Goal: Check status: Check status

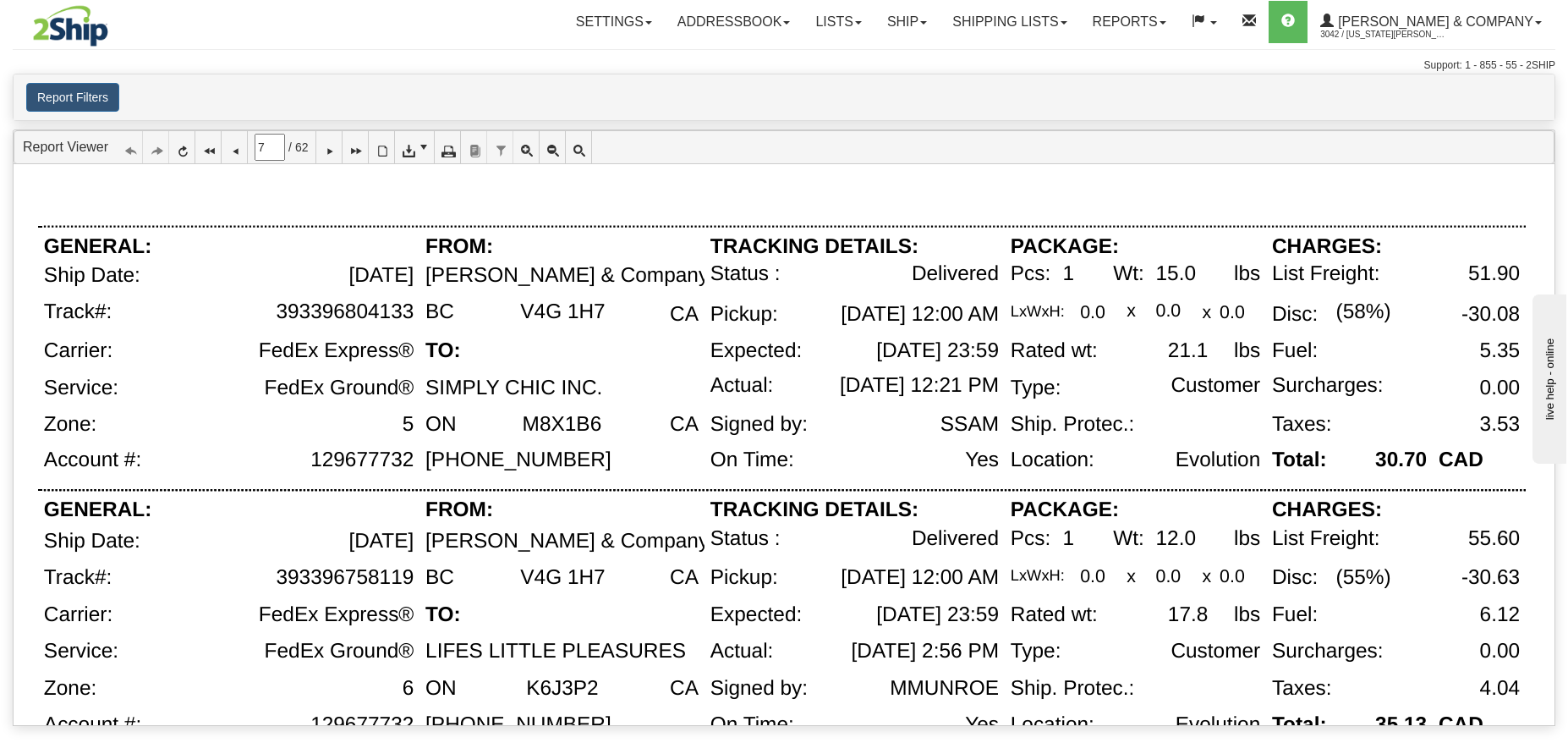
scroll to position [422, 0]
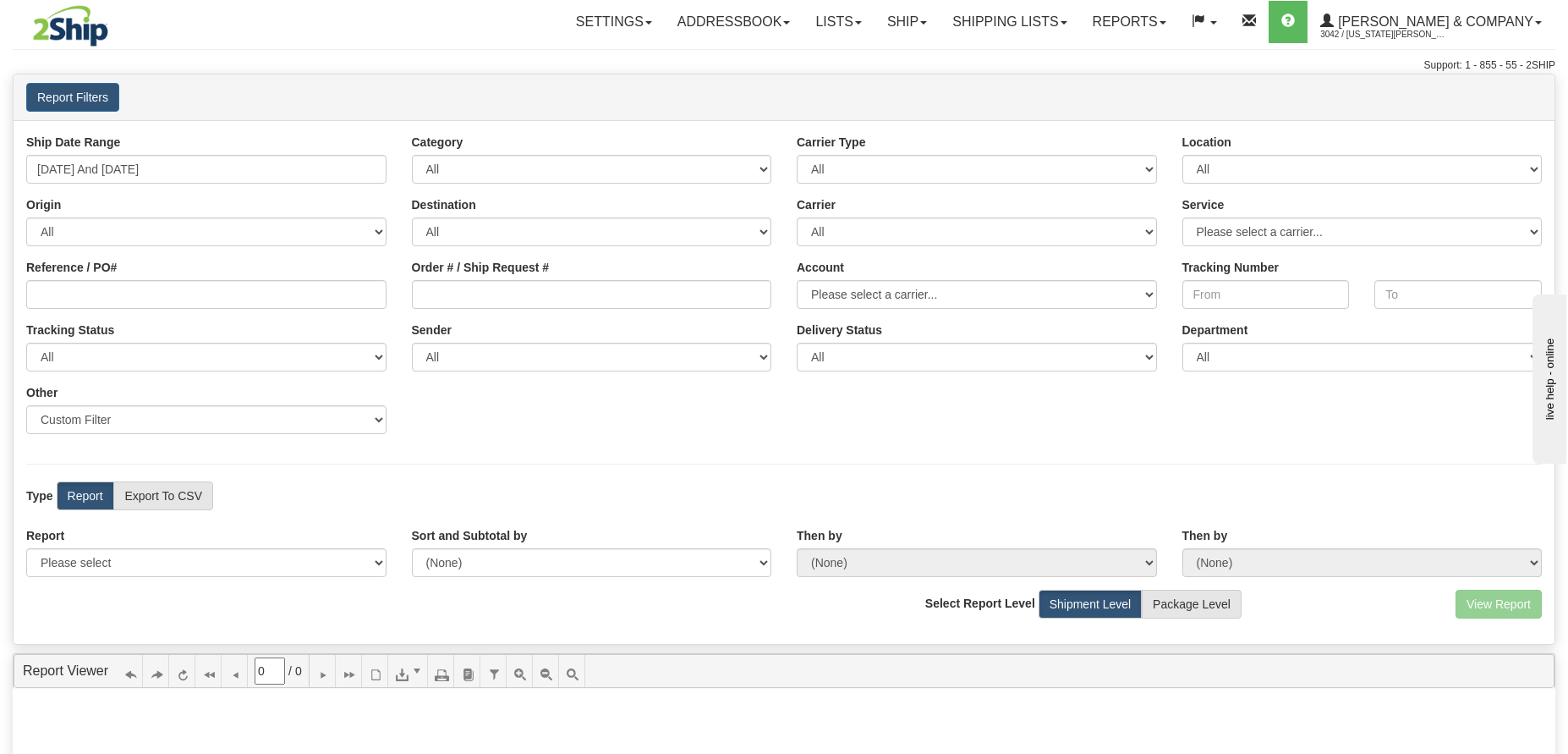
drag, startPoint x: 137, startPoint y: 143, endPoint x: 143, endPoint y: 158, distance: 16.2
click at [138, 143] on div "Ship Date Range [DATE] And [DATE]" at bounding box center [207, 158] width 386 height 50
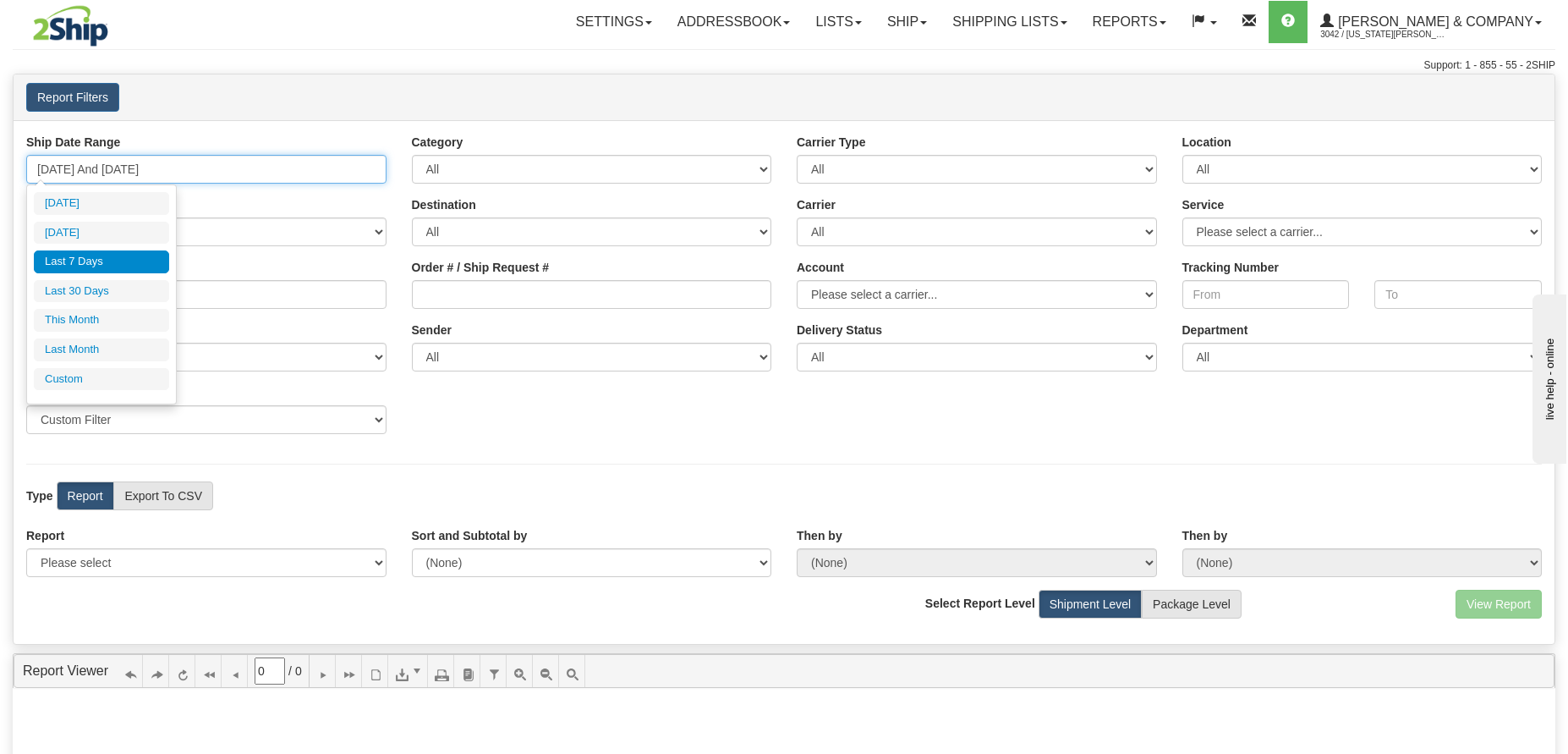
click at [143, 161] on input "[DATE] And [DATE]" at bounding box center [207, 168] width 360 height 28
click at [131, 299] on li "Last 30 Days" at bounding box center [101, 291] width 135 height 23
type input "[DATE] And [DATE]"
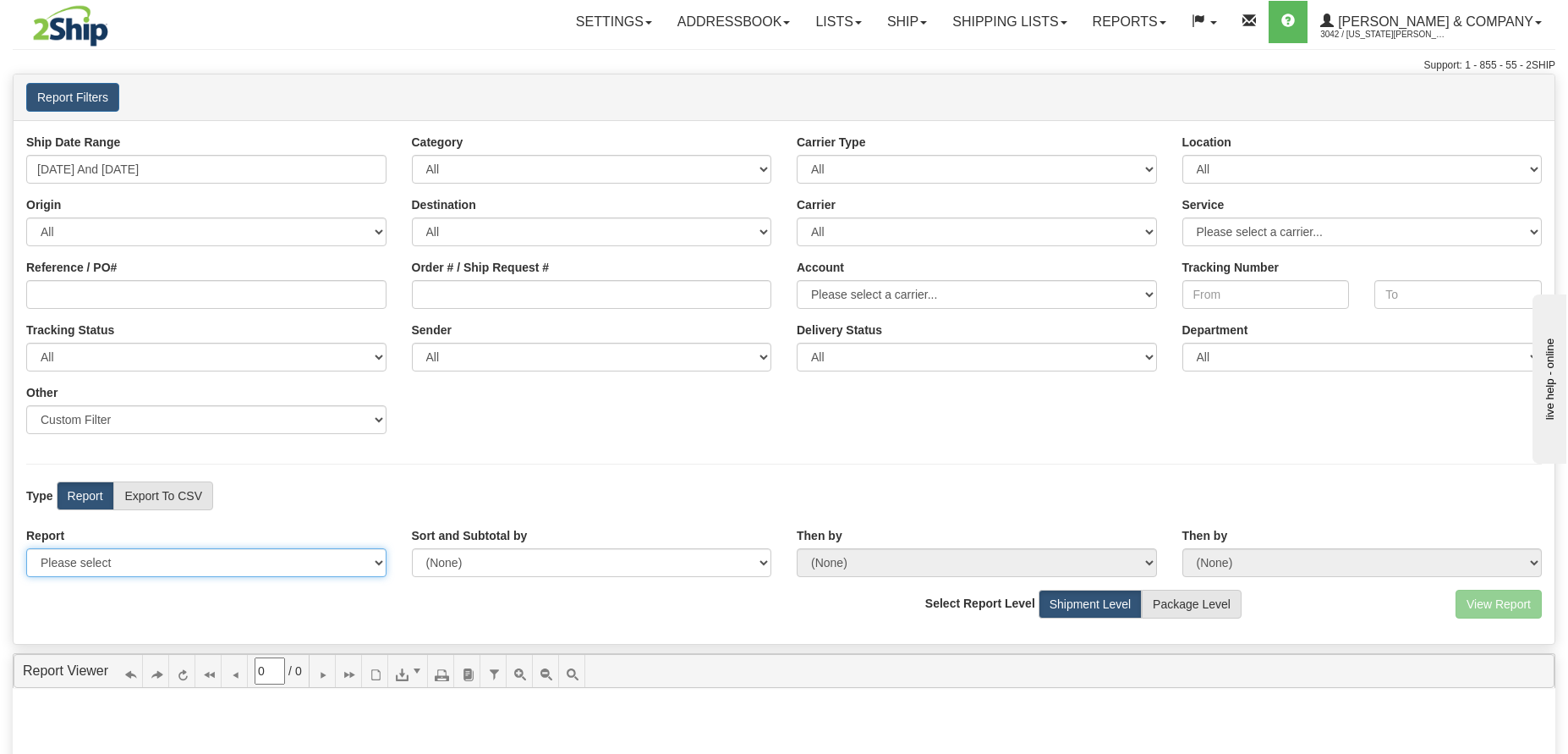
click at [277, 556] on select "Please select 1 Line Shipment Report Address Detail Basic Shipment Overview Can…" at bounding box center [207, 562] width 360 height 28
select select "Users\Tracking Detail.trdx"
click at [26, 548] on select "Please select 1 Line Shipment Report Address Detail Basic Shipment Overview Can…" at bounding box center [207, 562] width 360 height 28
click at [1485, 611] on button "View Report" at bounding box center [1499, 603] width 86 height 28
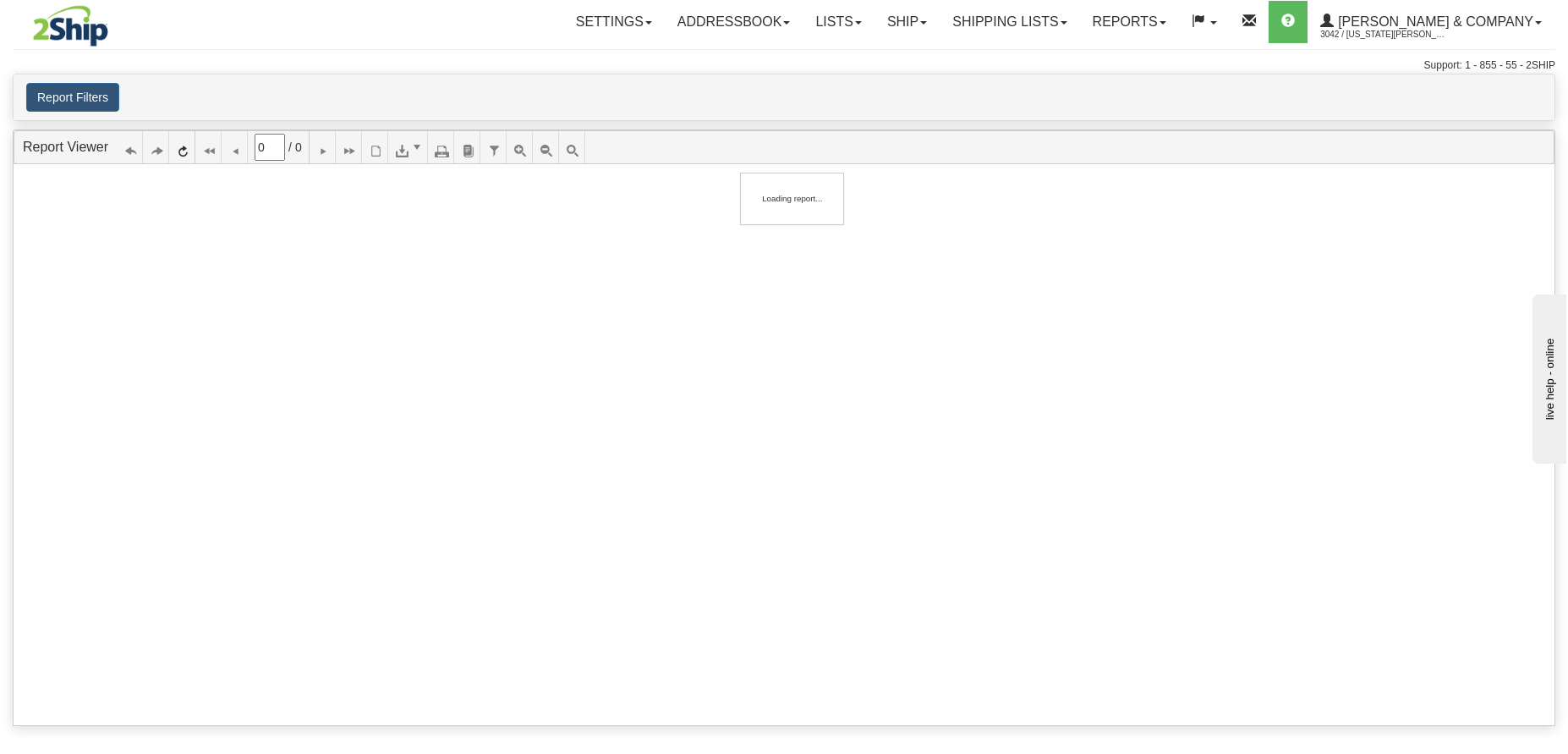
type input "1"
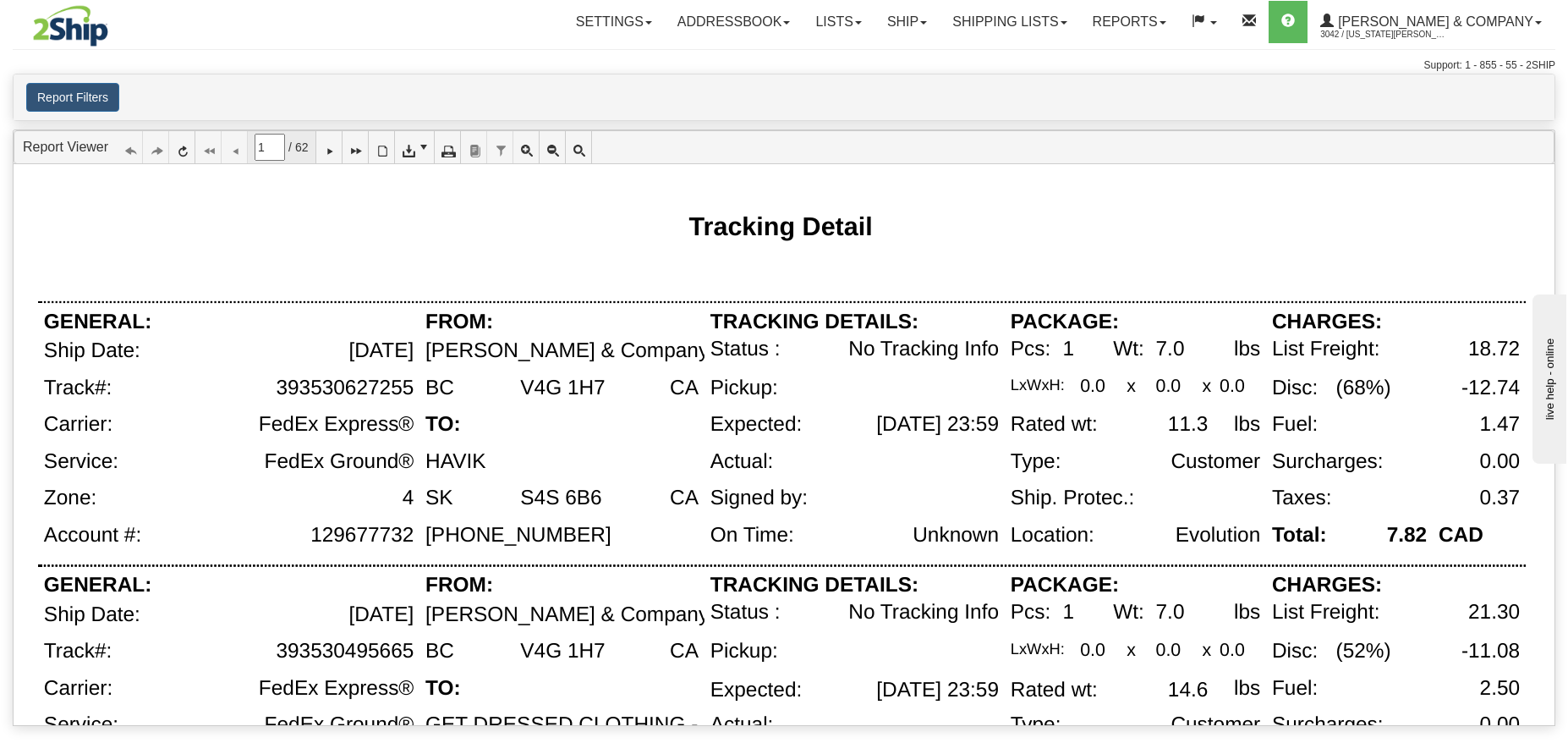
click at [277, 145] on input "1" at bounding box center [270, 146] width 30 height 27
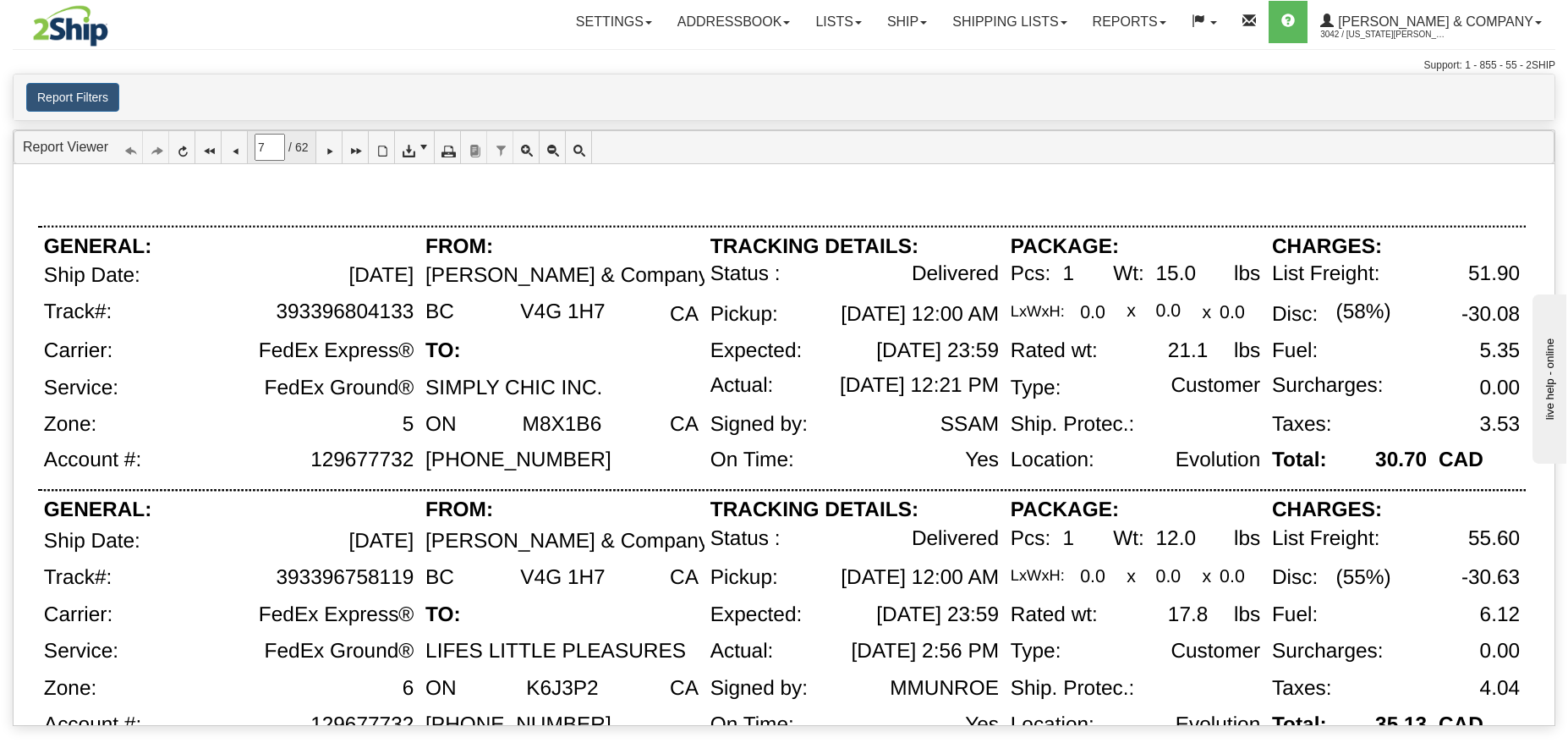
click at [262, 142] on input "7" at bounding box center [270, 146] width 30 height 27
click at [272, 146] on input "7" at bounding box center [270, 146] width 30 height 27
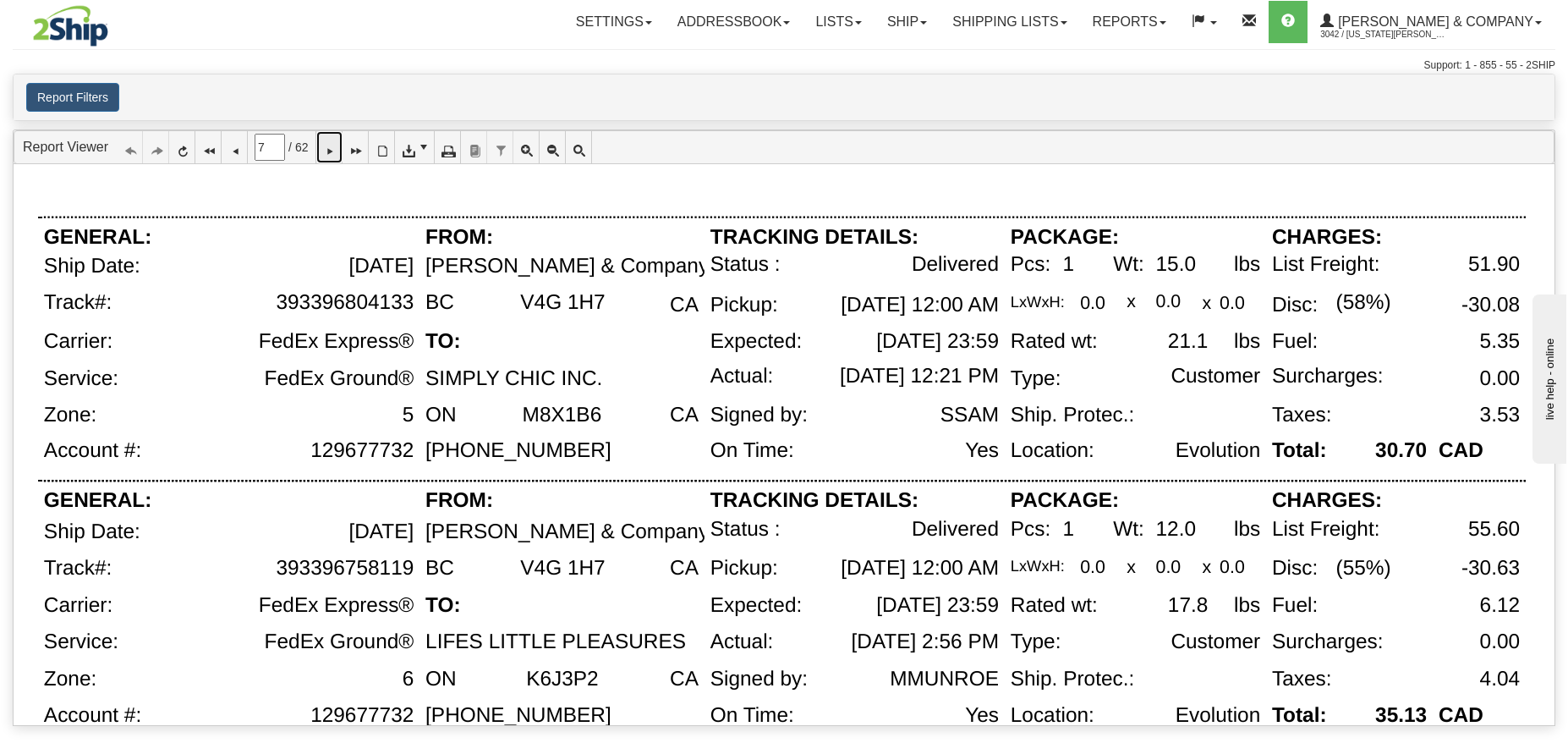
click at [343, 153] on link at bounding box center [329, 146] width 26 height 32
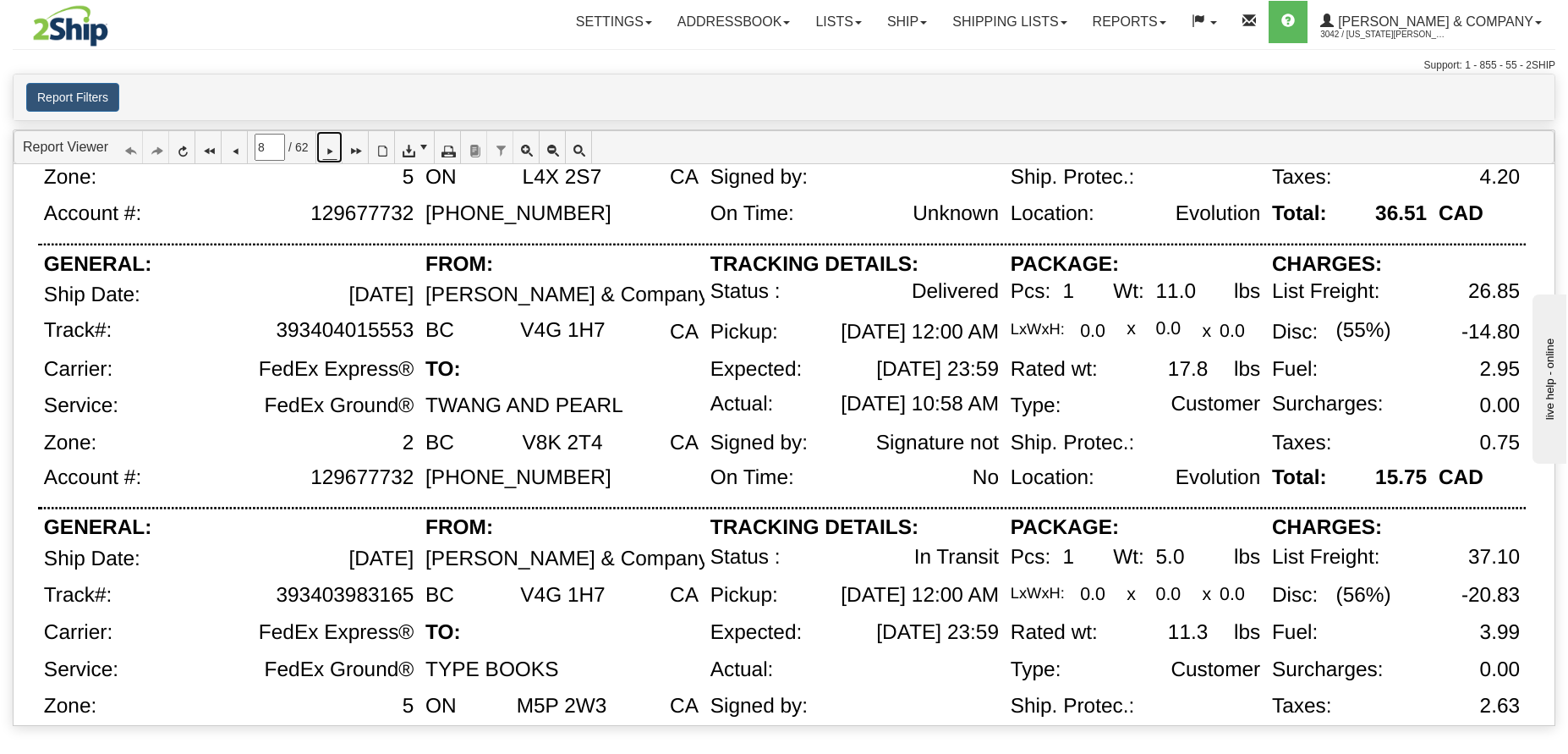
scroll to position [1146, 0]
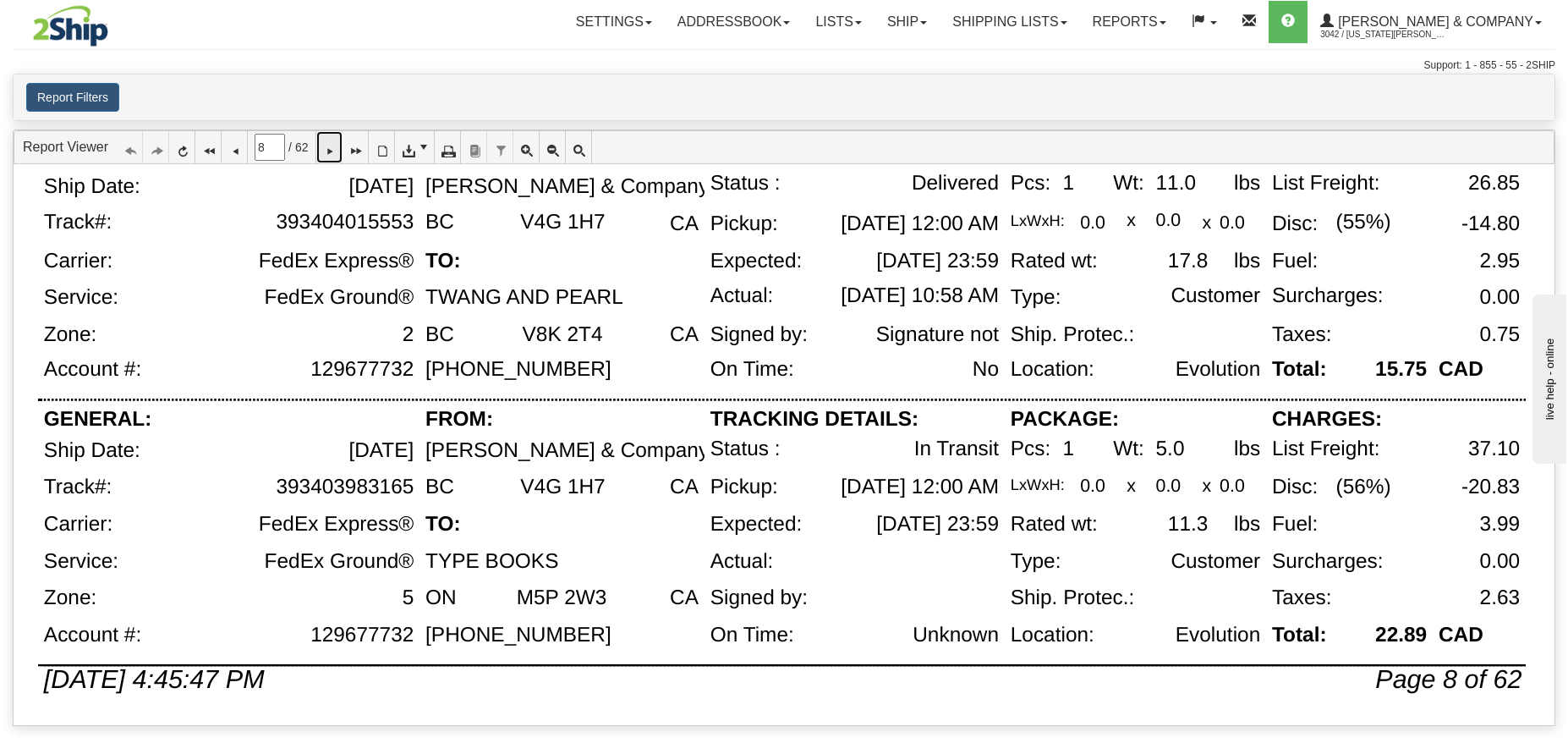
click at [335, 153] on icon at bounding box center [329, 147] width 12 height 12
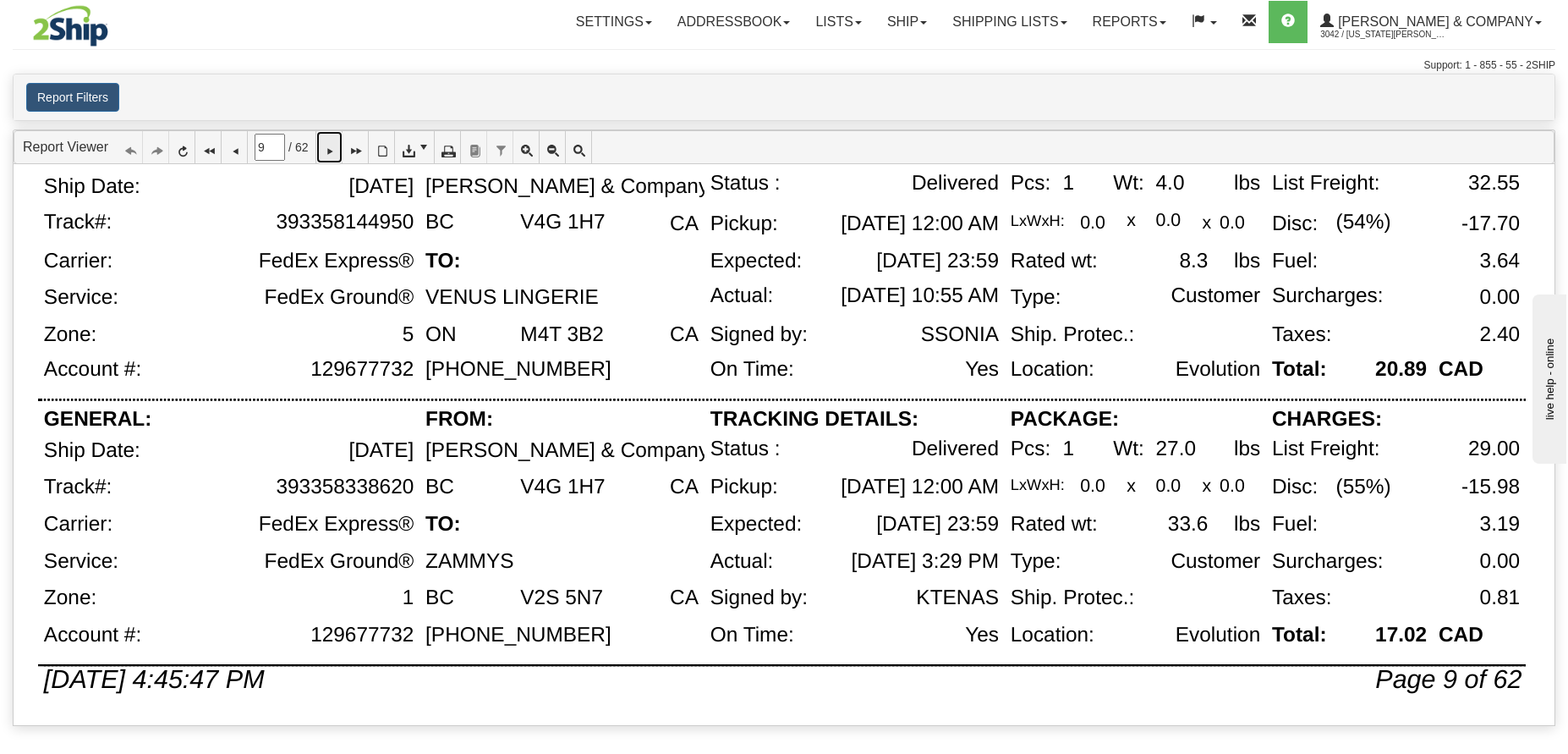
click at [335, 154] on icon at bounding box center [329, 147] width 12 height 12
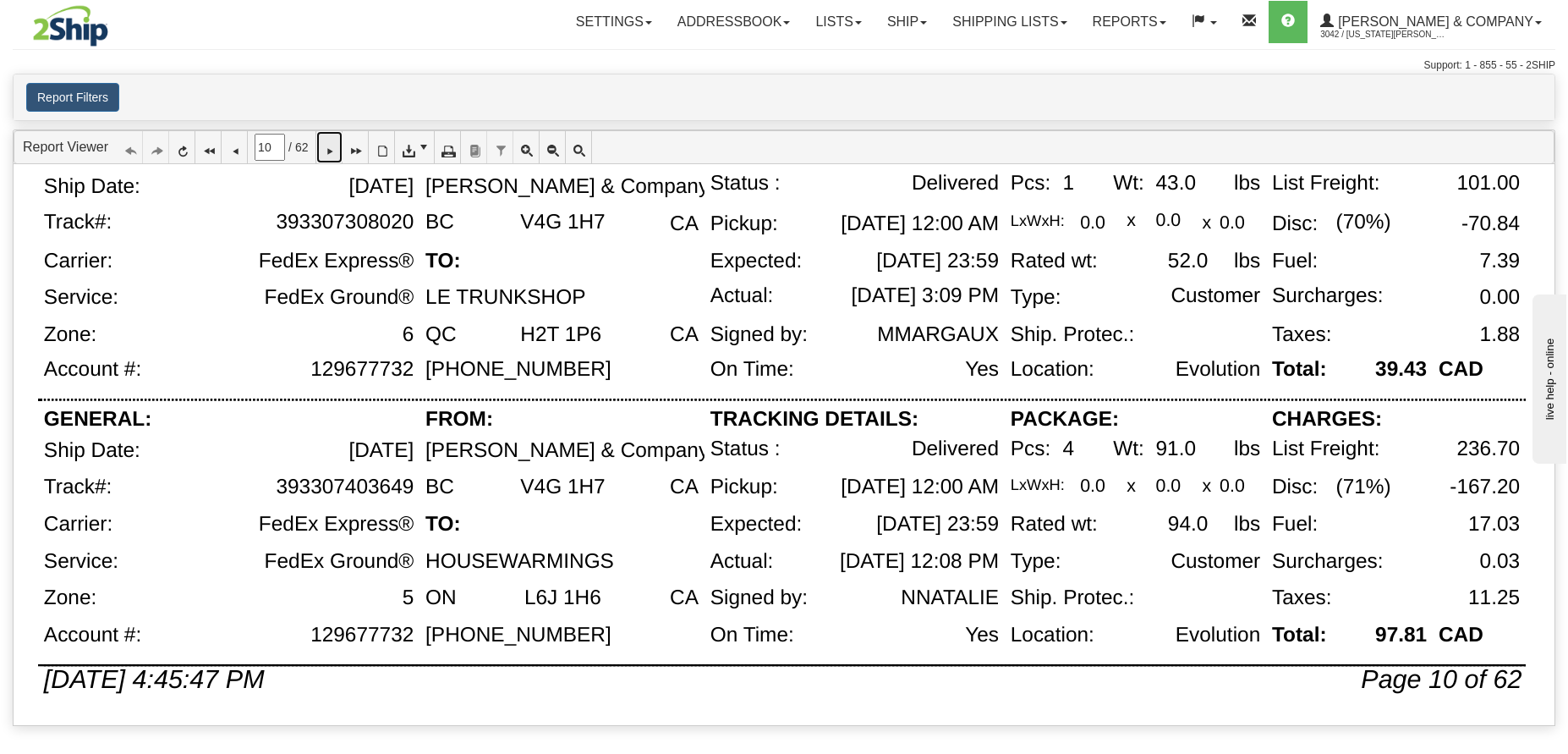
click at [334, 150] on icon at bounding box center [329, 147] width 12 height 12
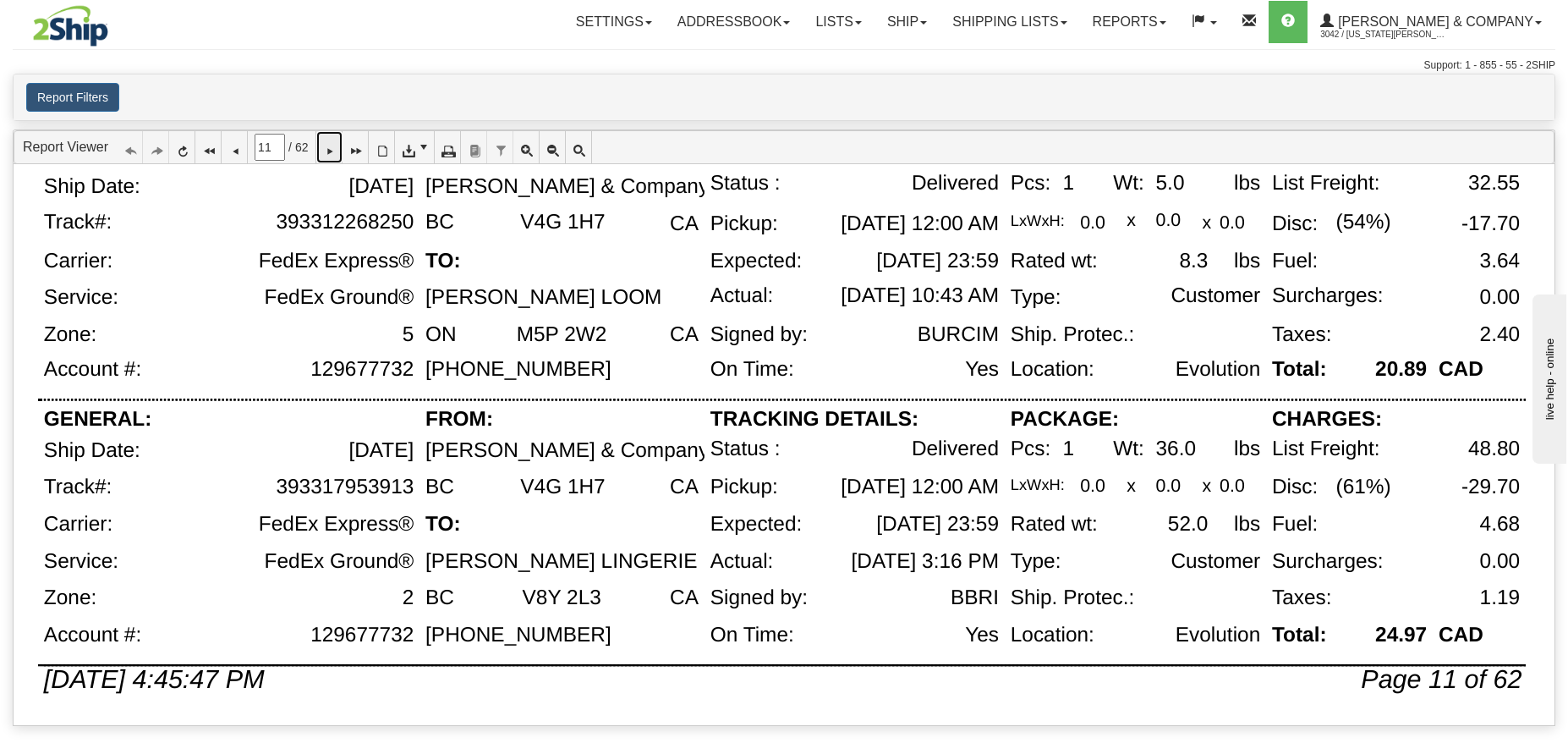
click at [335, 133] on link at bounding box center [329, 146] width 26 height 32
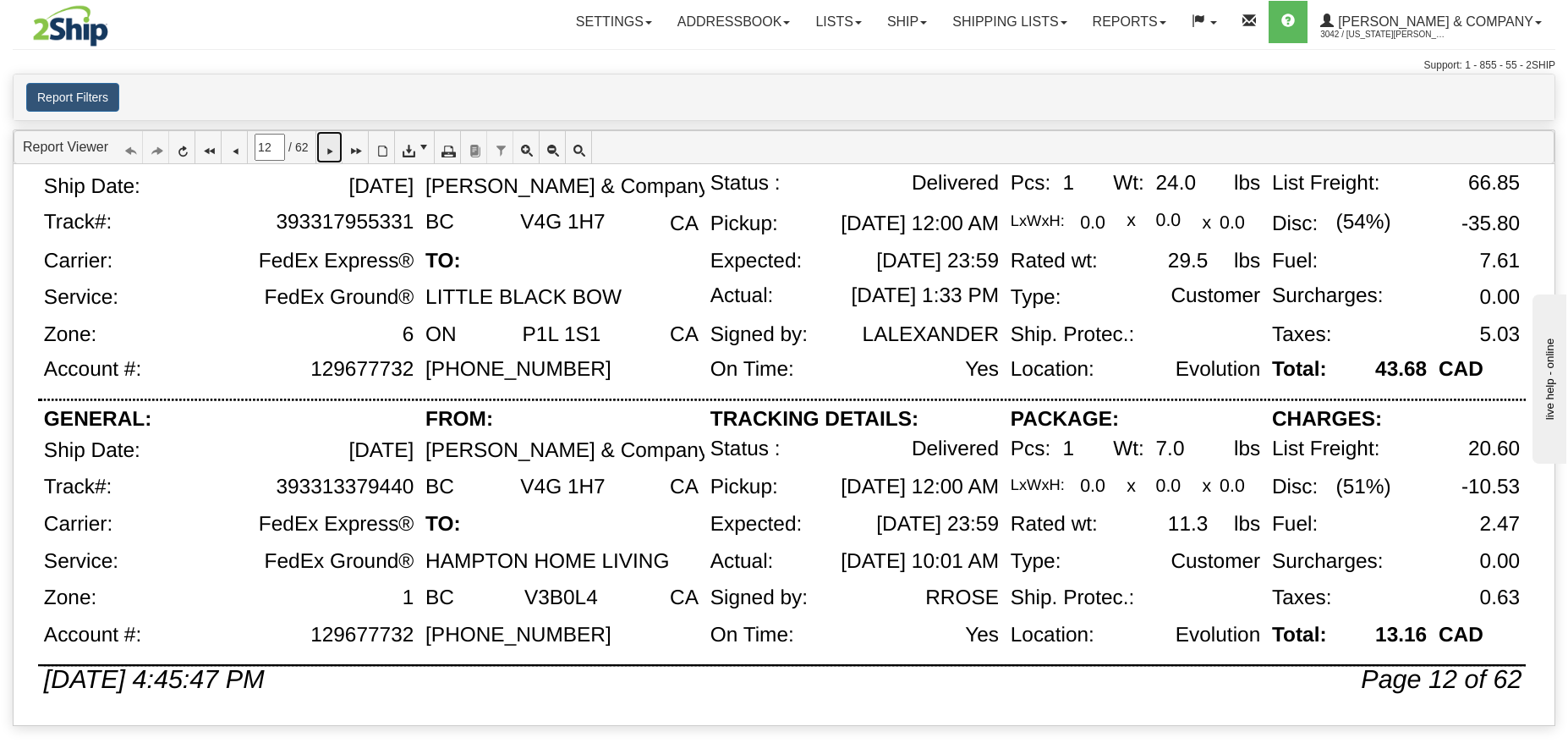
click at [335, 154] on icon at bounding box center [329, 147] width 12 height 12
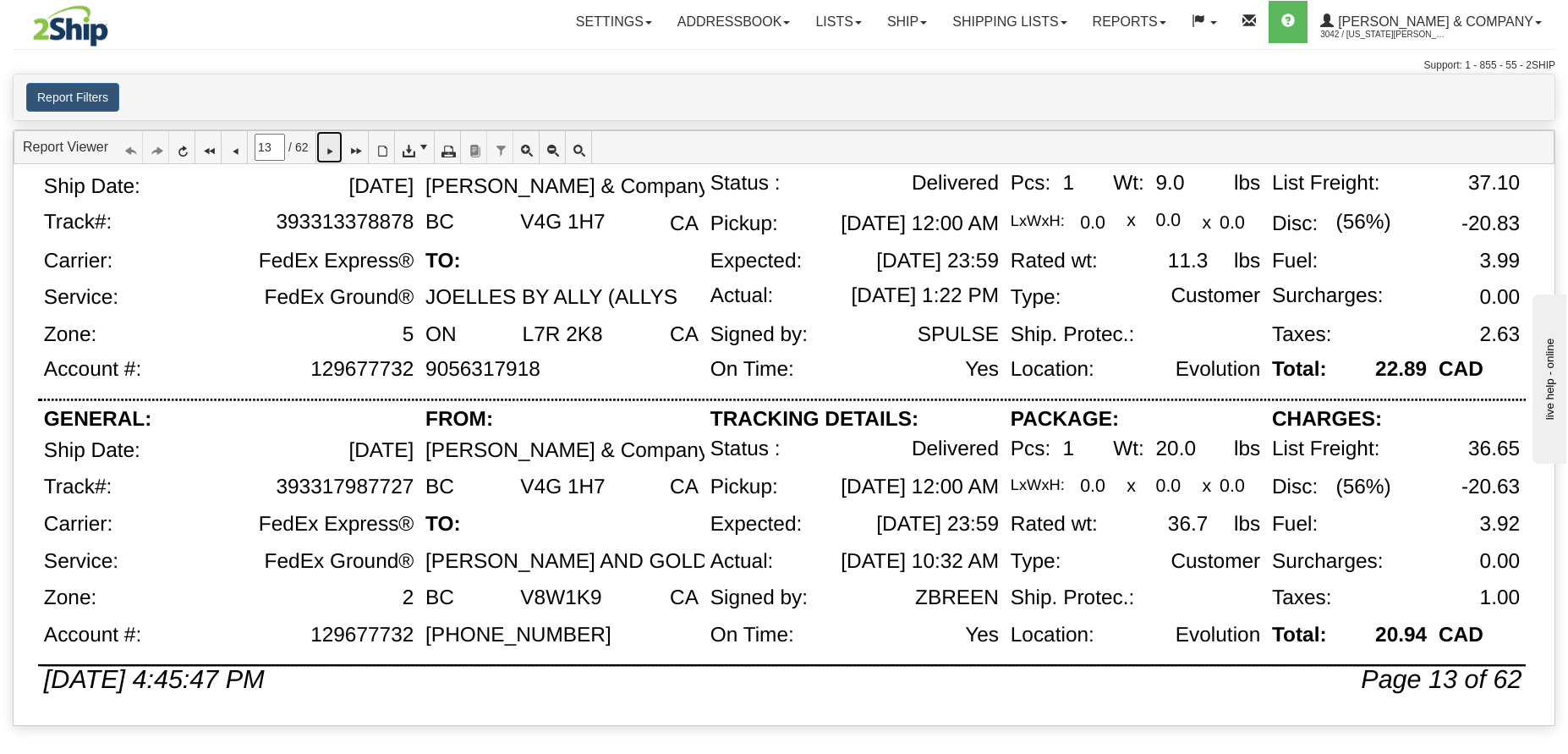
click at [330, 155] on link at bounding box center [329, 146] width 26 height 32
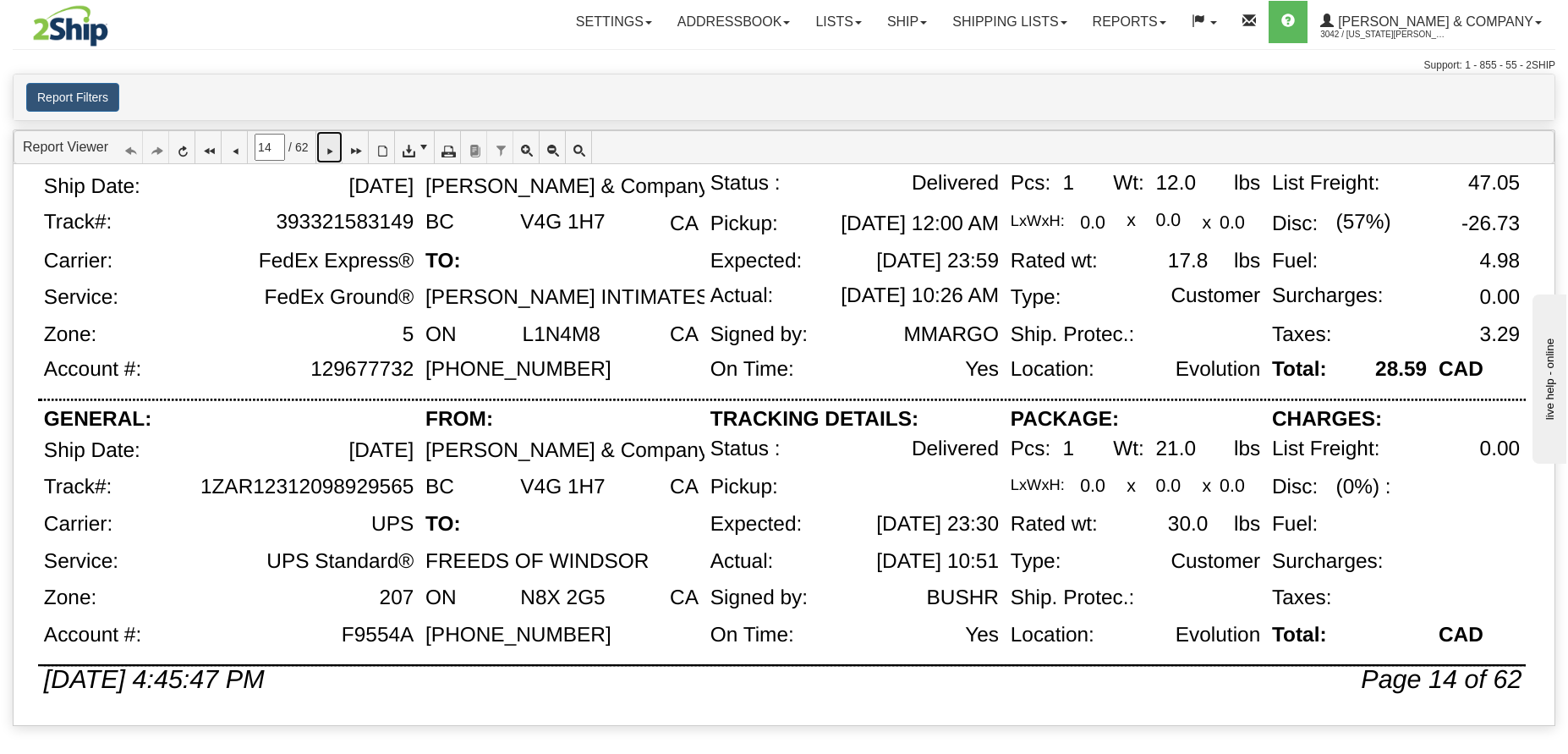
click at [336, 139] on link at bounding box center [329, 146] width 26 height 32
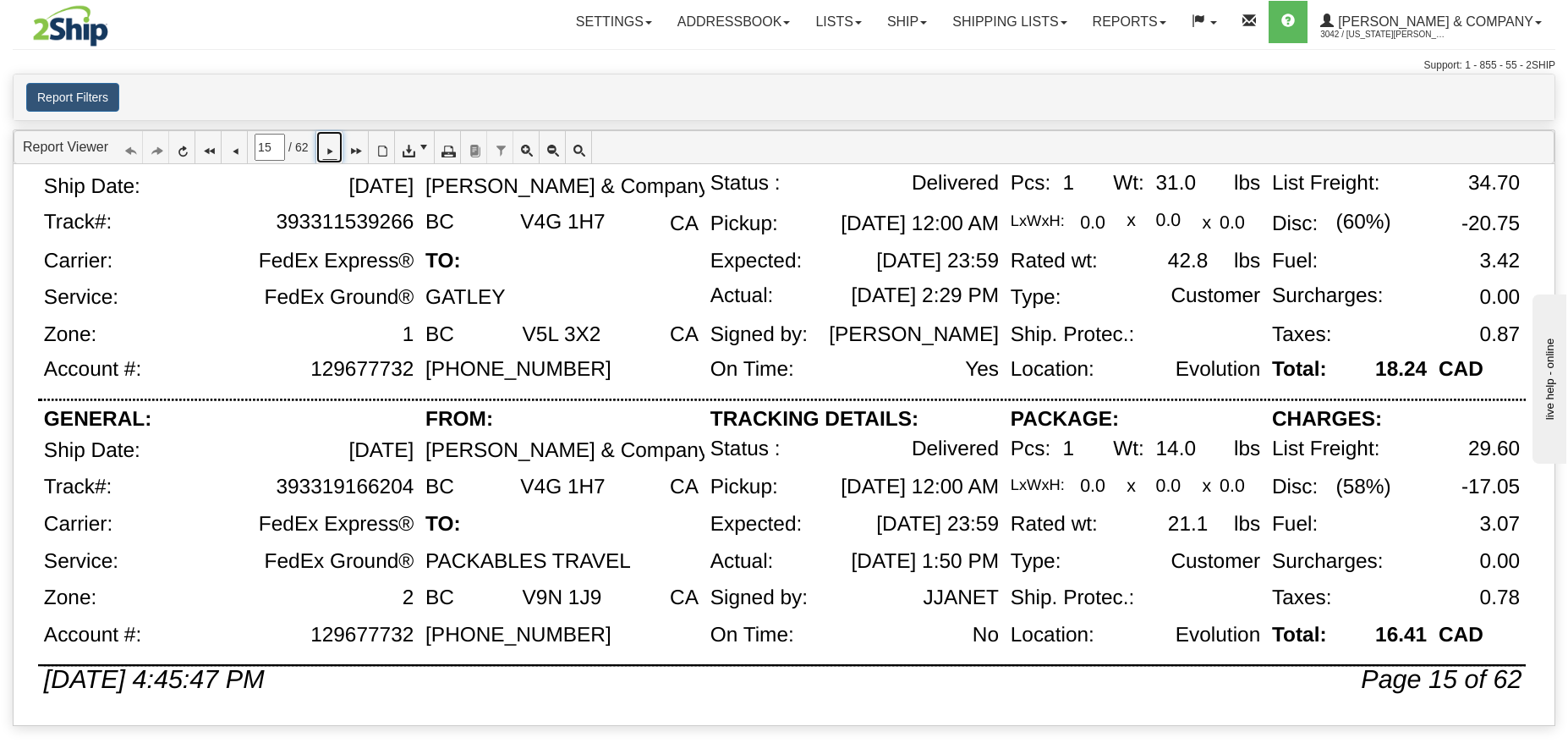
scroll to position [0, 0]
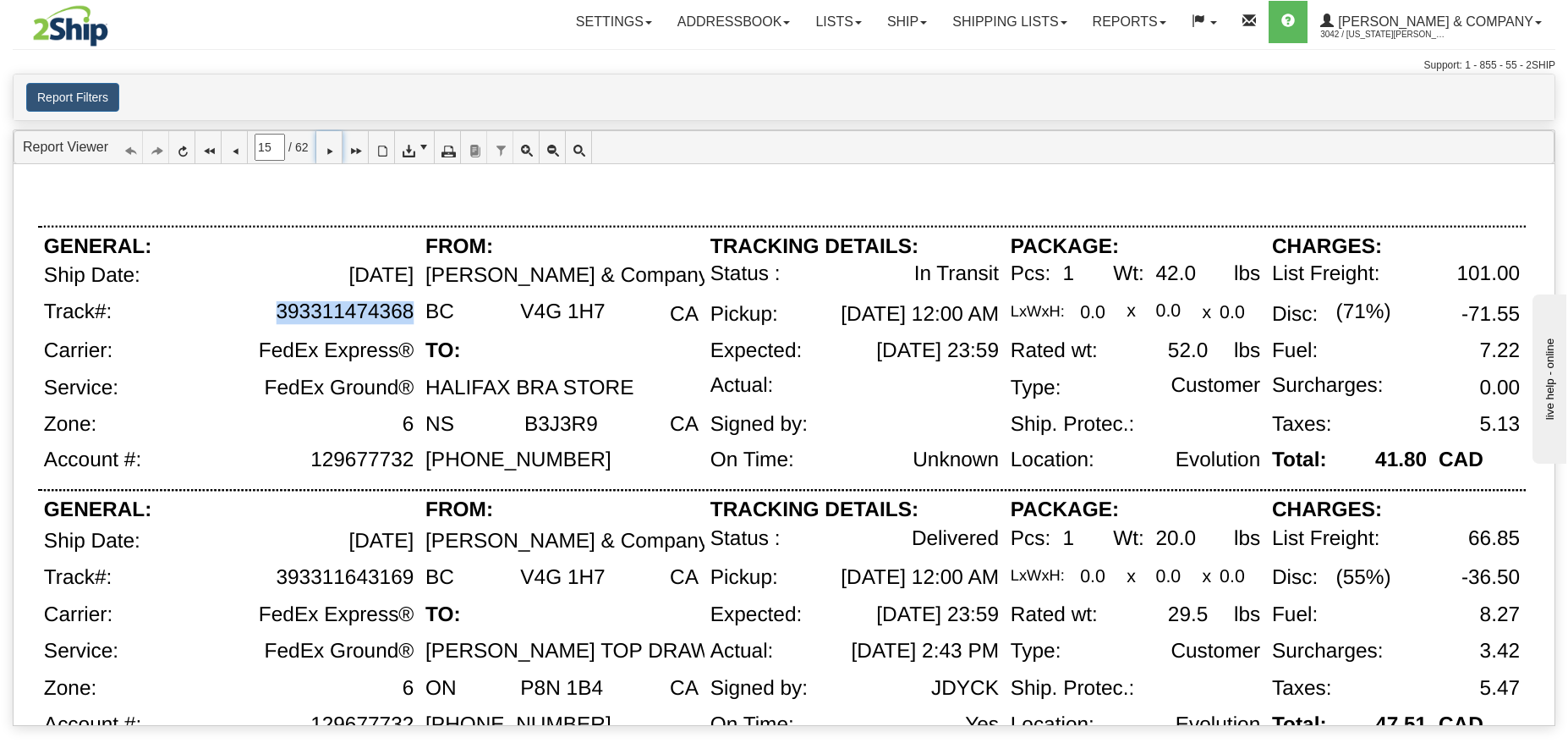
drag, startPoint x: 412, startPoint y: 315, endPoint x: 277, endPoint y: 315, distance: 135.0
click at [277, 315] on div "393311474368" at bounding box center [344, 312] width 138 height 23
copy div "393311474368"
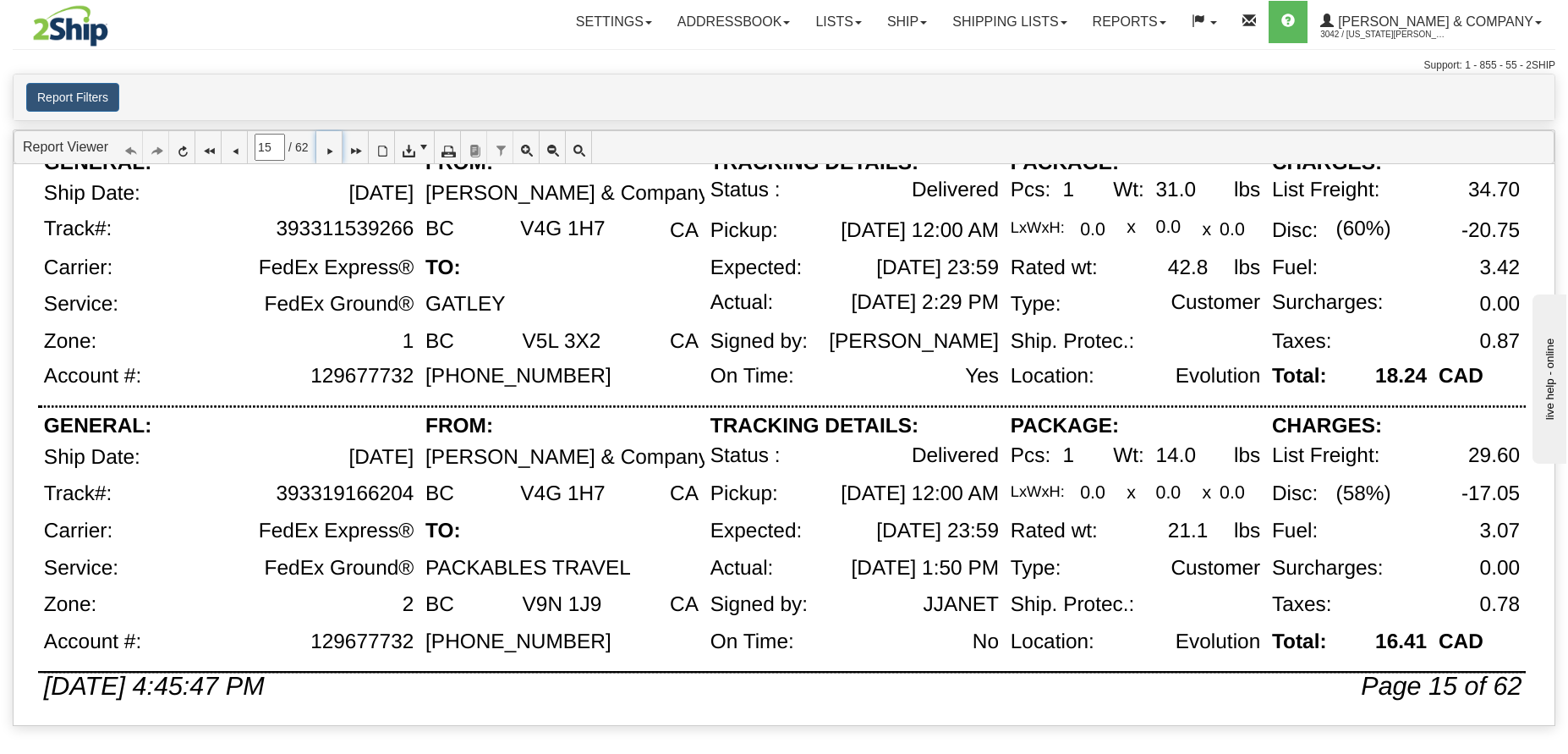
scroll to position [1146, 0]
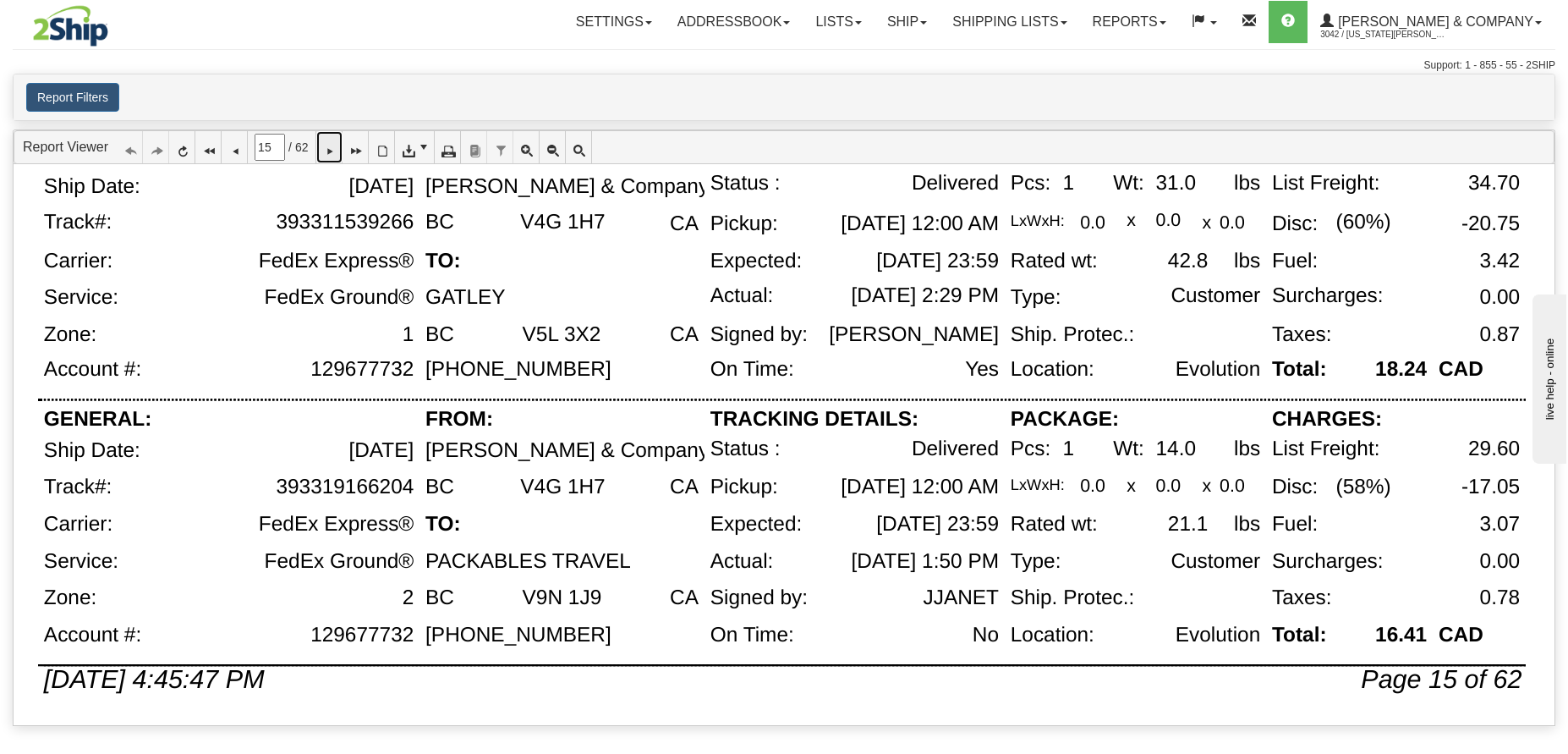
click at [335, 154] on icon at bounding box center [329, 147] width 12 height 12
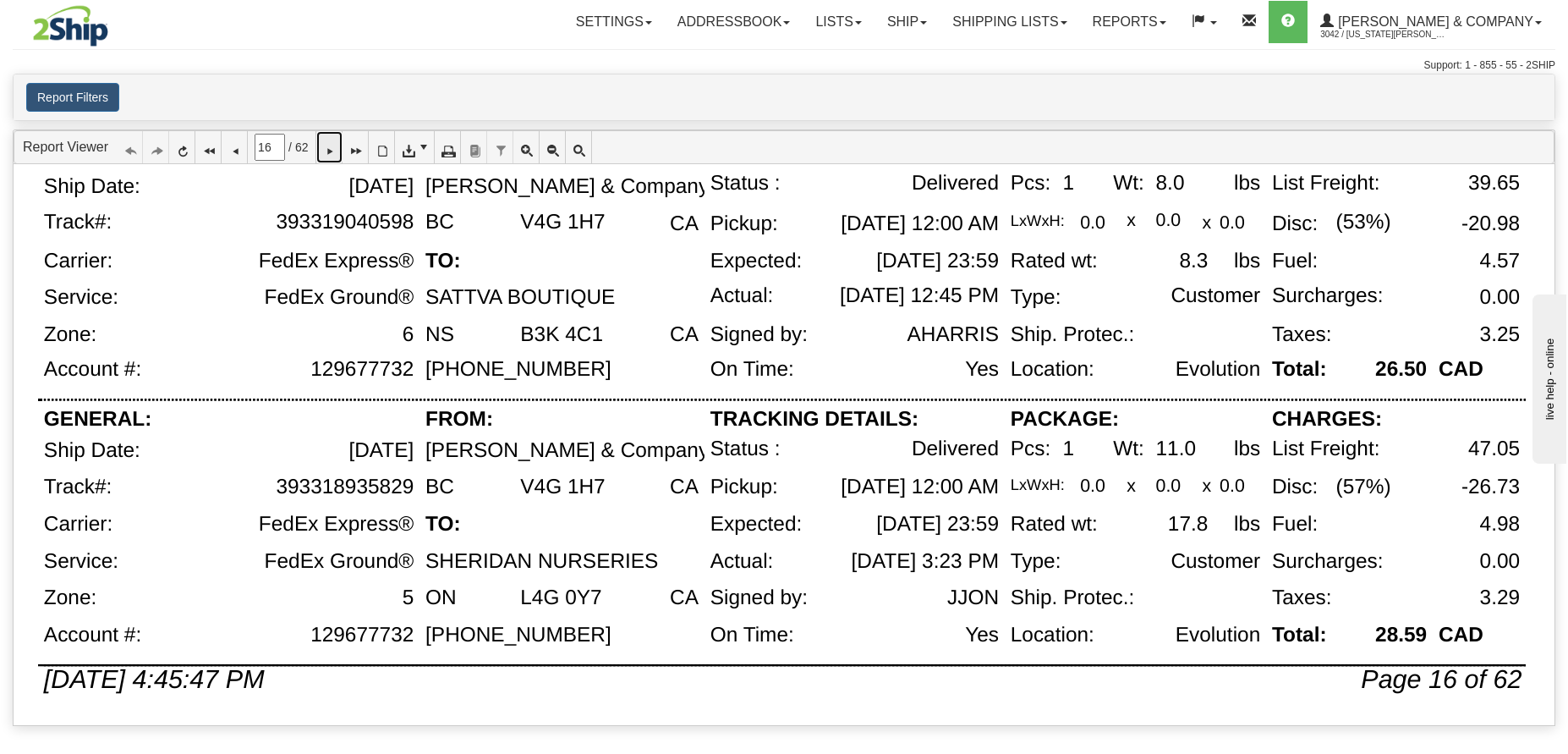
click at [335, 149] on icon at bounding box center [329, 147] width 12 height 12
click at [335, 147] on icon at bounding box center [329, 147] width 12 height 12
click at [334, 154] on icon at bounding box center [329, 147] width 12 height 12
click at [335, 143] on icon at bounding box center [329, 147] width 12 height 12
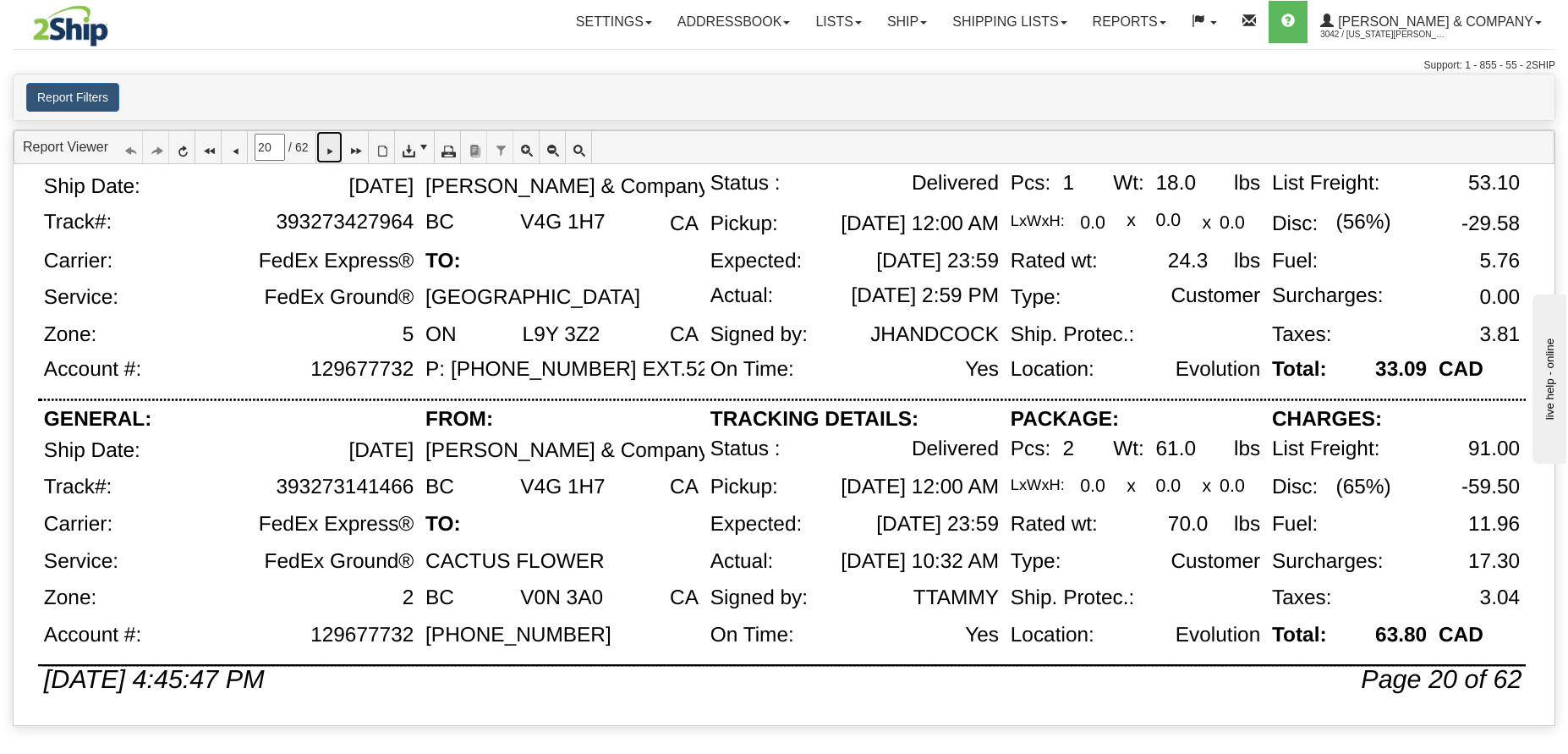
click at [335, 145] on icon at bounding box center [329, 147] width 12 height 12
click at [335, 142] on icon at bounding box center [329, 147] width 12 height 12
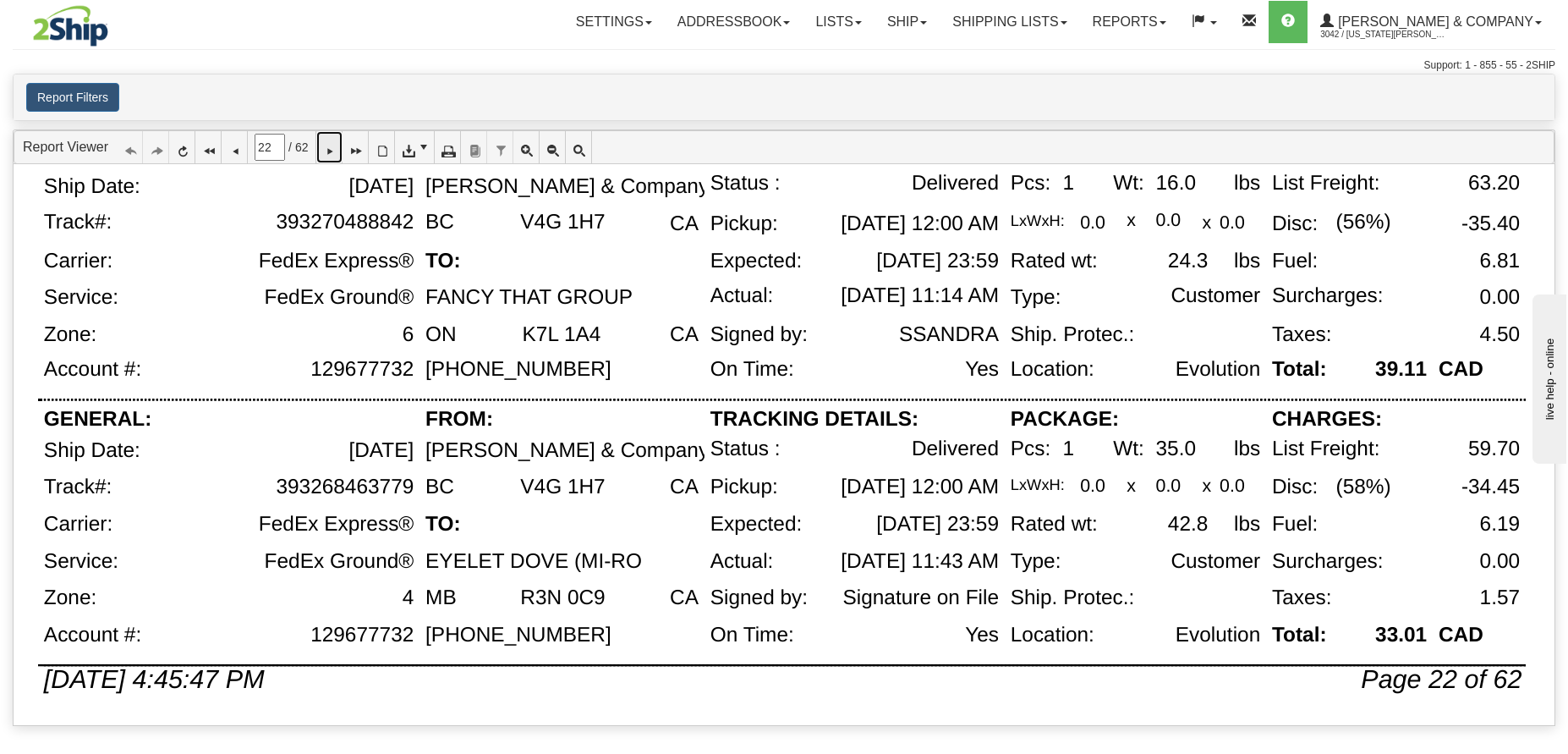
click at [335, 142] on icon at bounding box center [329, 147] width 12 height 12
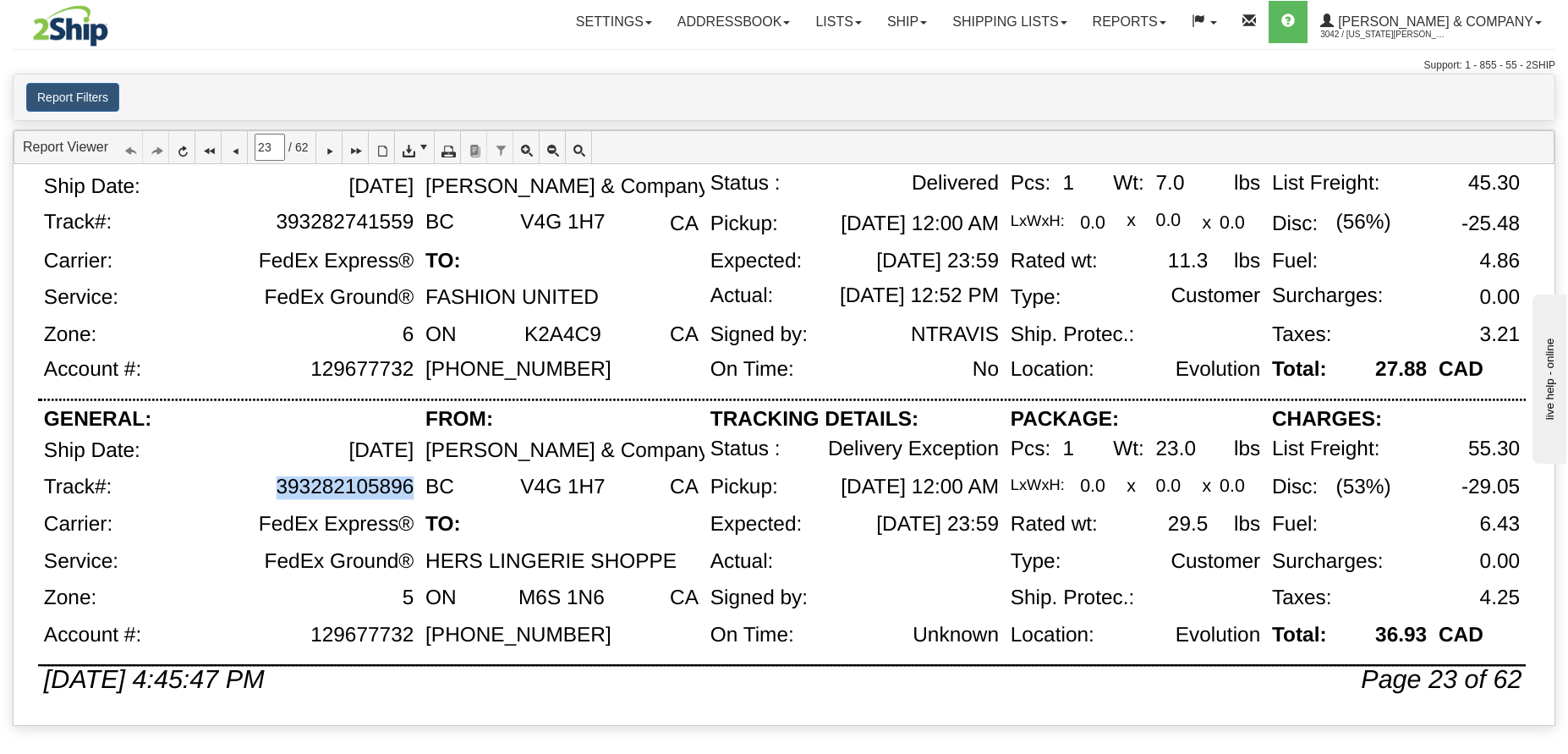
drag, startPoint x: 411, startPoint y: 486, endPoint x: 279, endPoint y: 489, distance: 132.0
click at [279, 489] on div "393282105896" at bounding box center [344, 487] width 138 height 23
copy div "393282105896"
click at [335, 154] on icon at bounding box center [329, 147] width 12 height 12
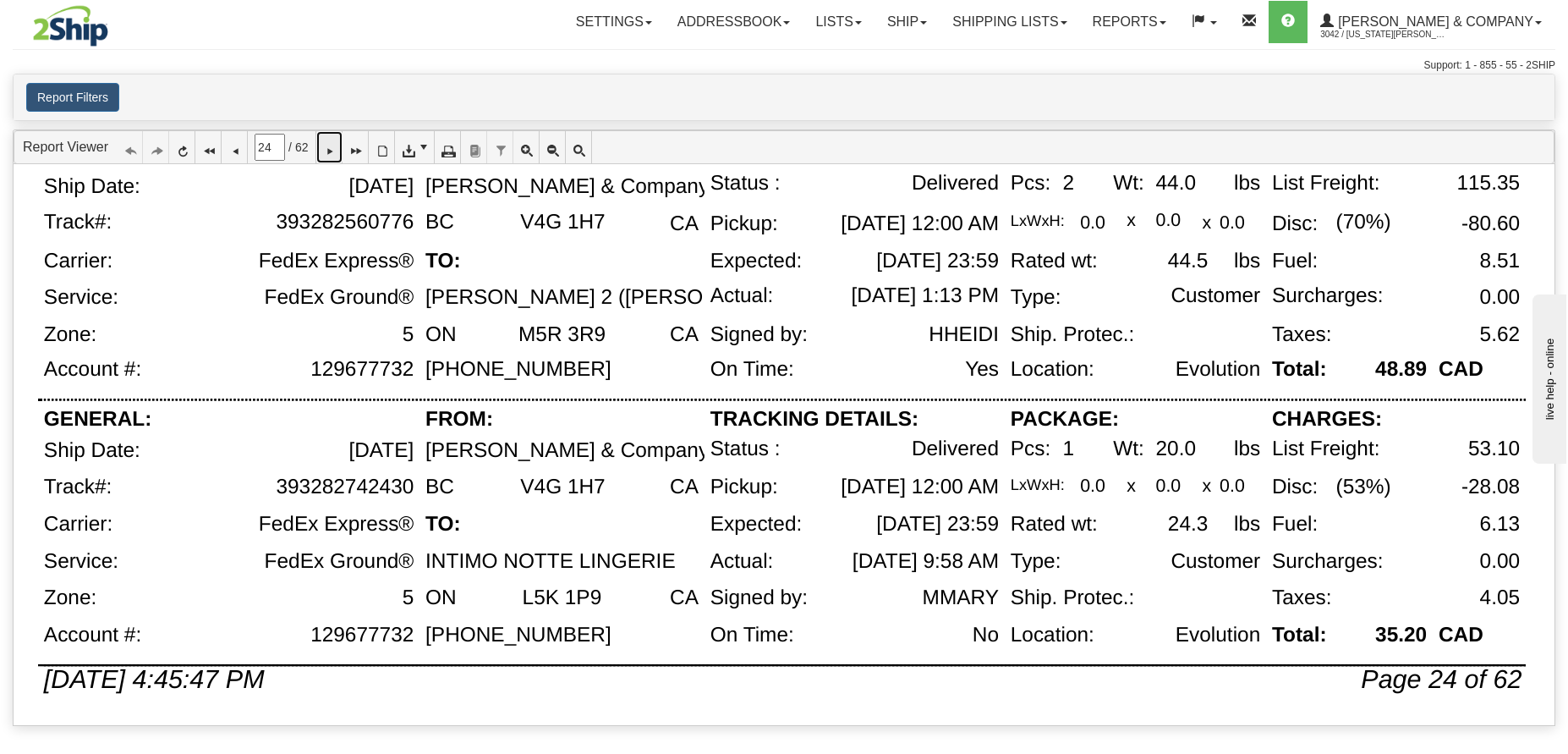
click at [333, 146] on icon at bounding box center [329, 147] width 12 height 12
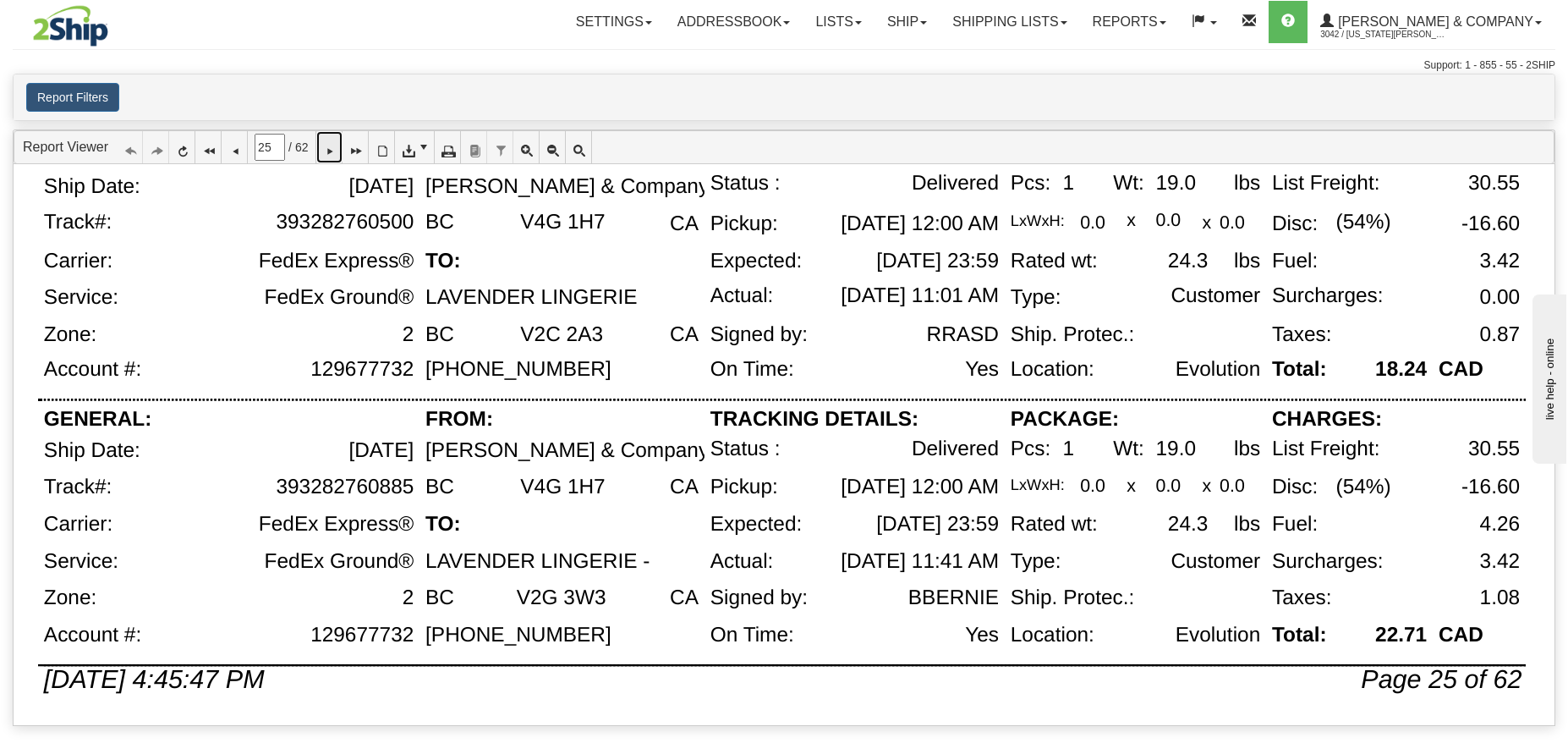
click at [343, 148] on link at bounding box center [329, 146] width 26 height 32
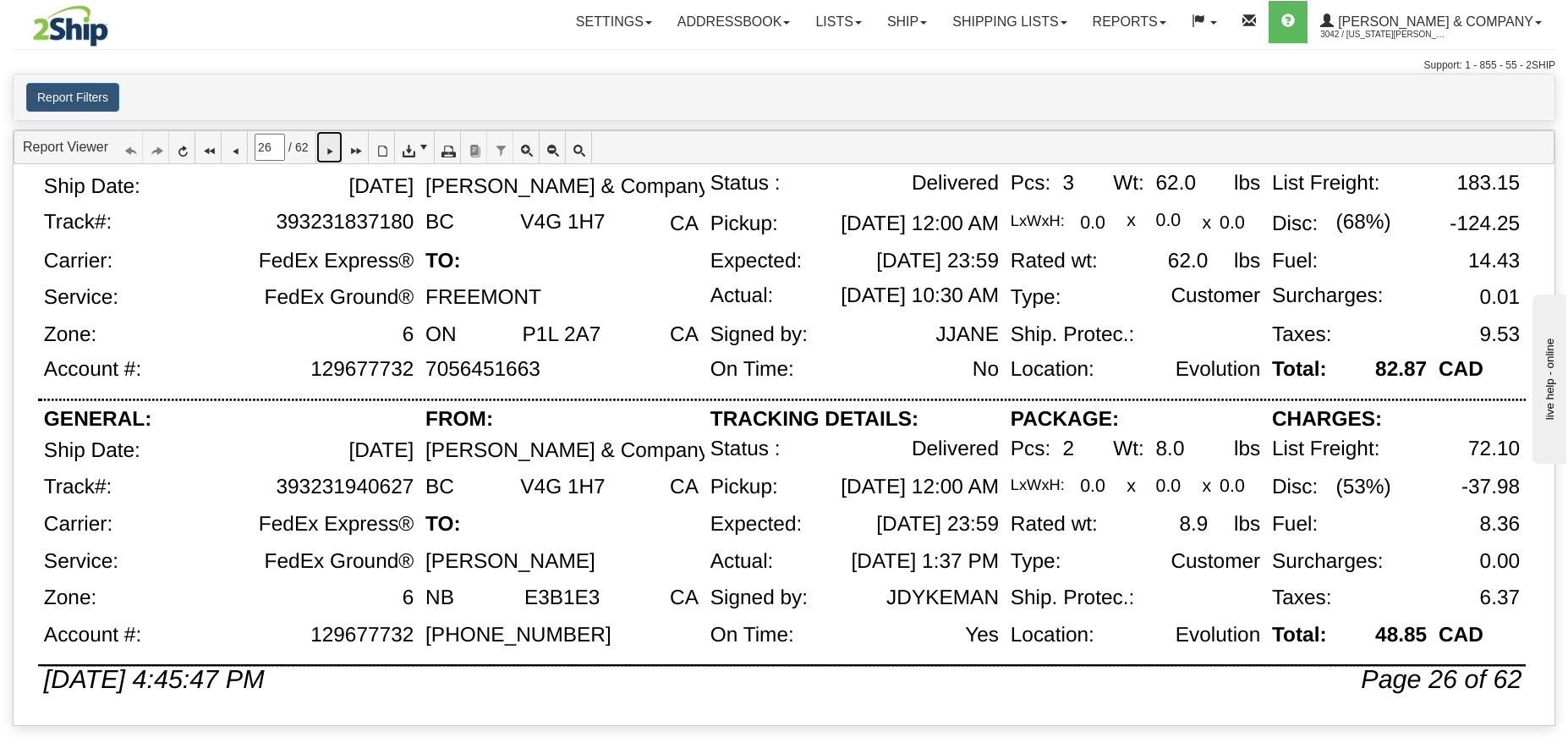
click at [343, 151] on link at bounding box center [329, 146] width 26 height 32
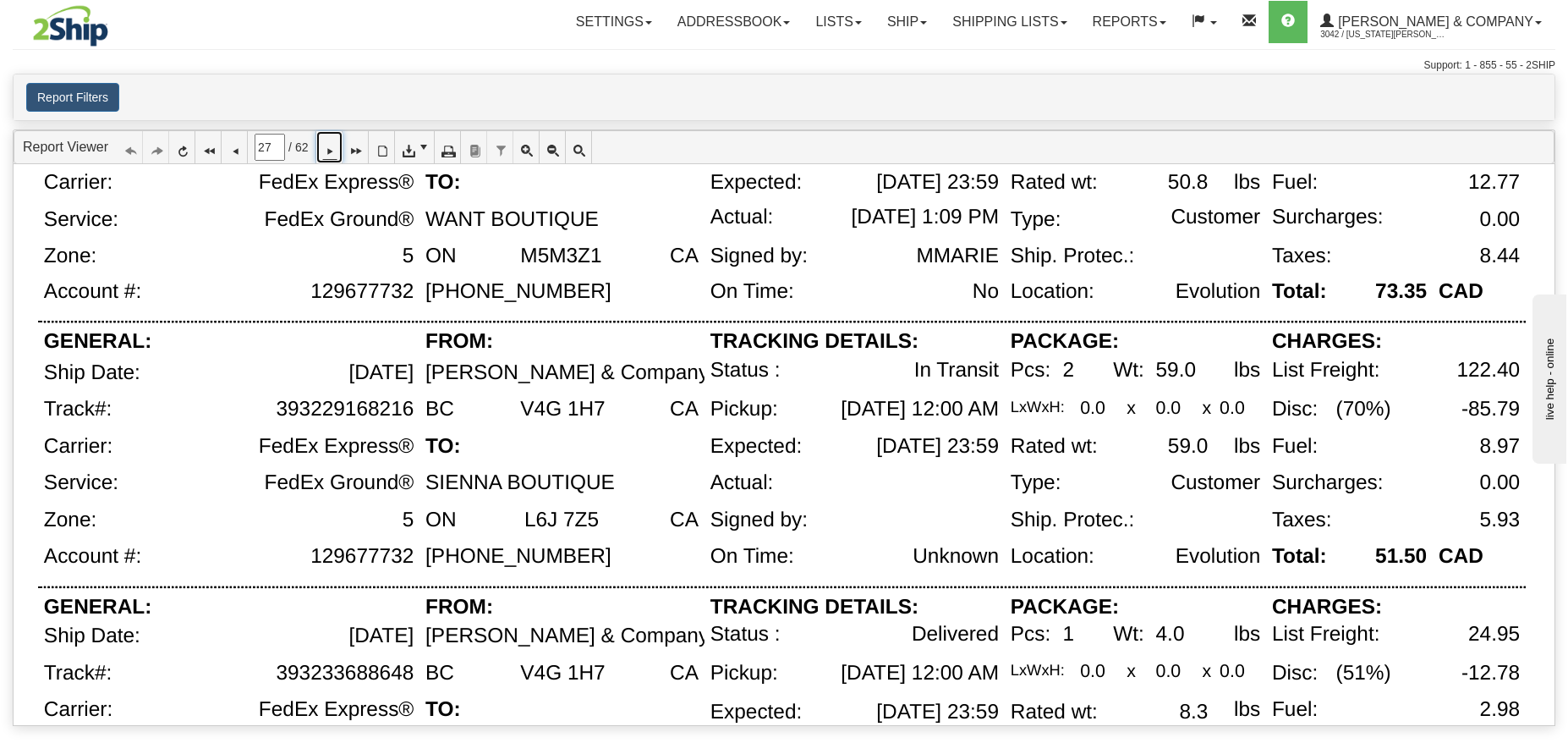
scroll to position [142, 0]
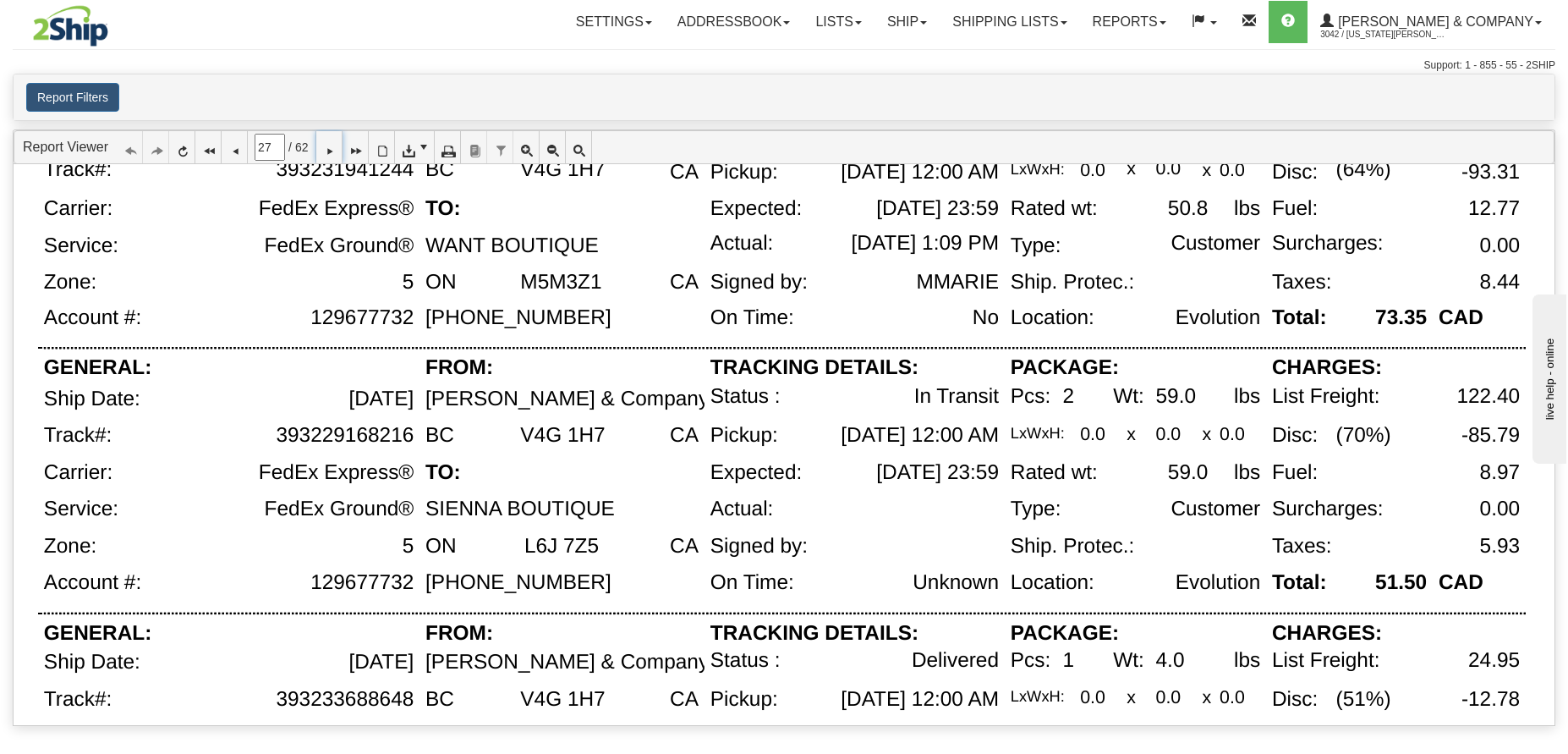
drag, startPoint x: 418, startPoint y: 462, endPoint x: 323, endPoint y: 439, distance: 97.7
click at [418, 462] on div "FedEx Express®" at bounding box center [272, 479] width 294 height 37
drag, startPoint x: 279, startPoint y: 439, endPoint x: 410, endPoint y: 437, distance: 131.0
click at [410, 437] on div "393229168216" at bounding box center [344, 435] width 138 height 23
copy div "393229168216"
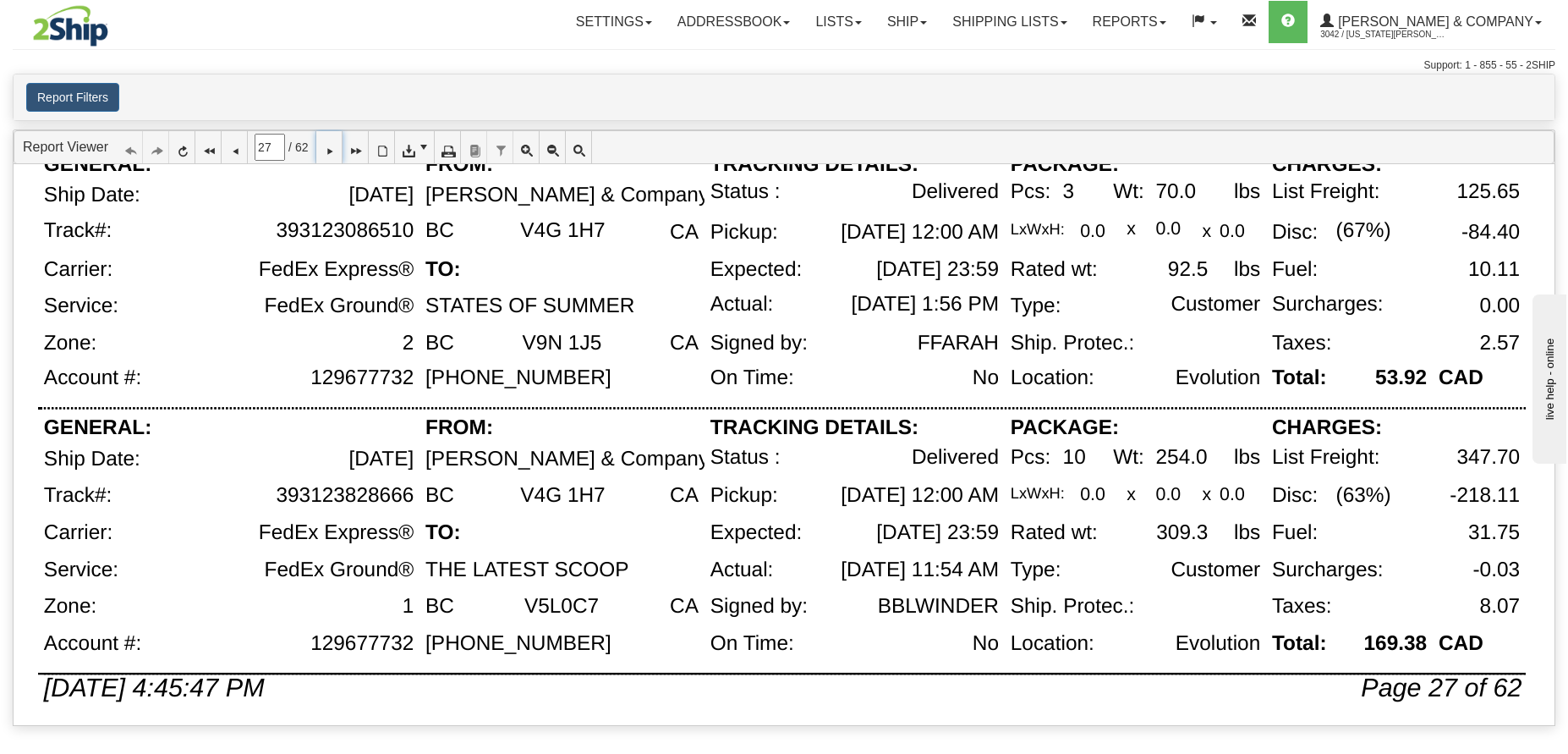
scroll to position [1146, 0]
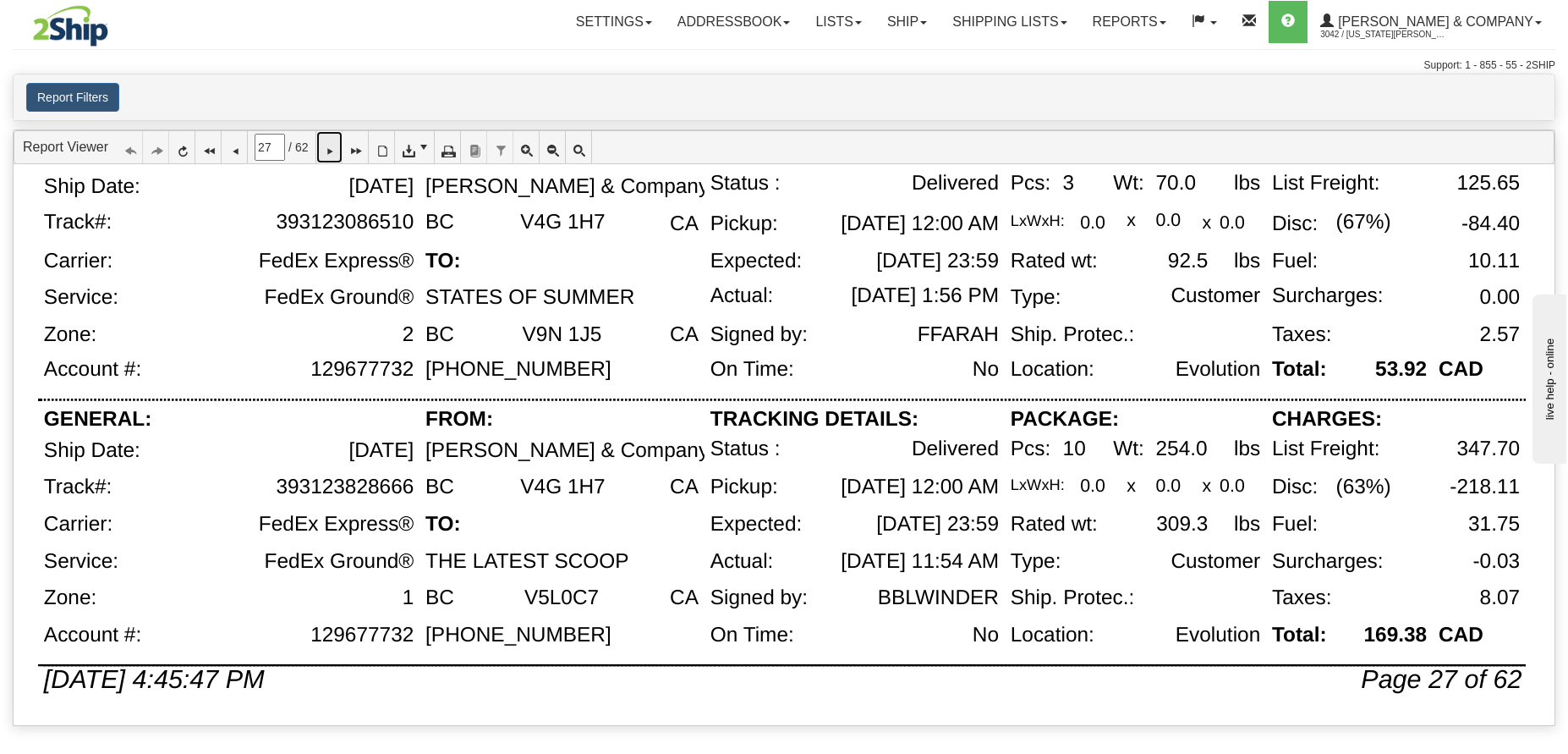
click at [335, 150] on icon at bounding box center [329, 147] width 12 height 12
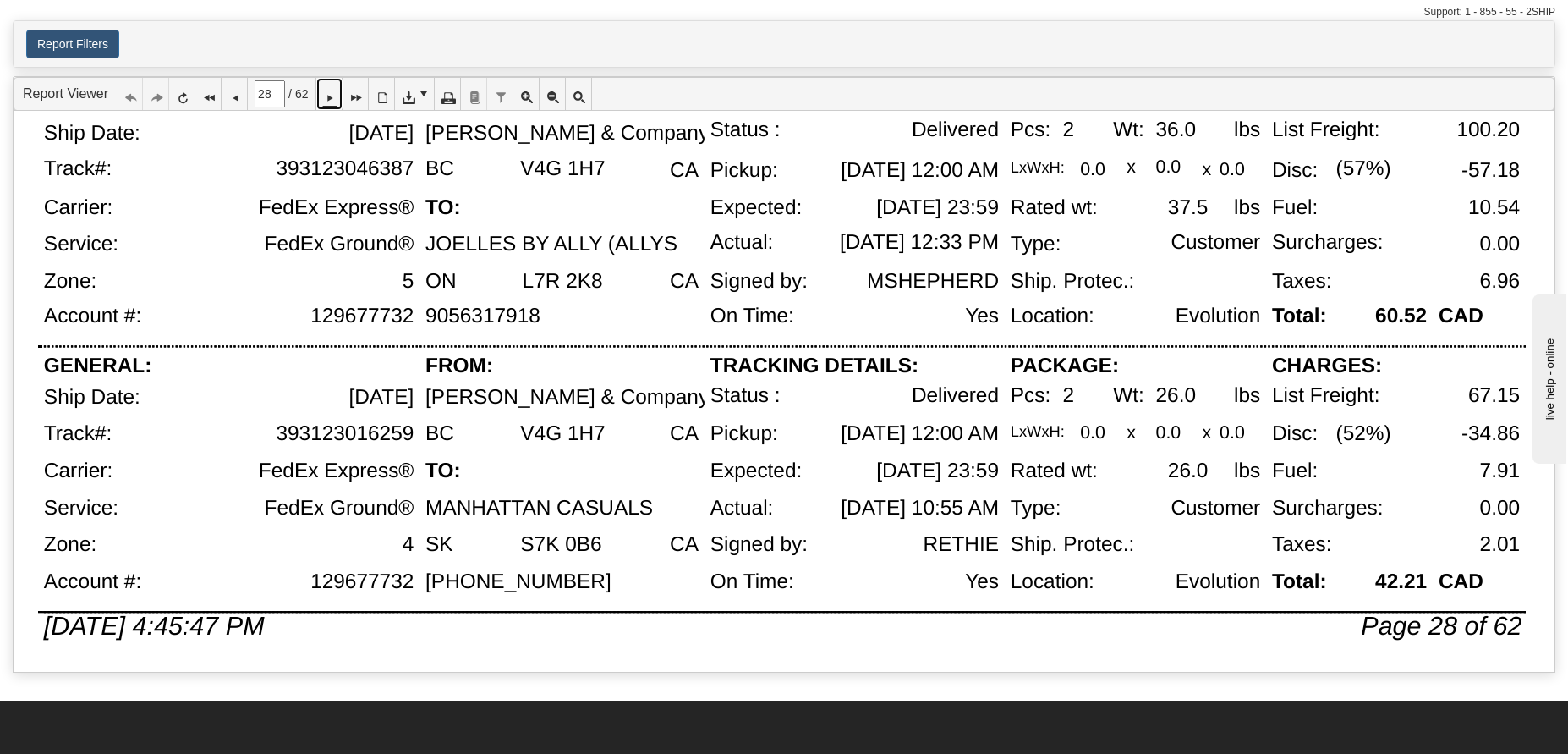
scroll to position [107, 0]
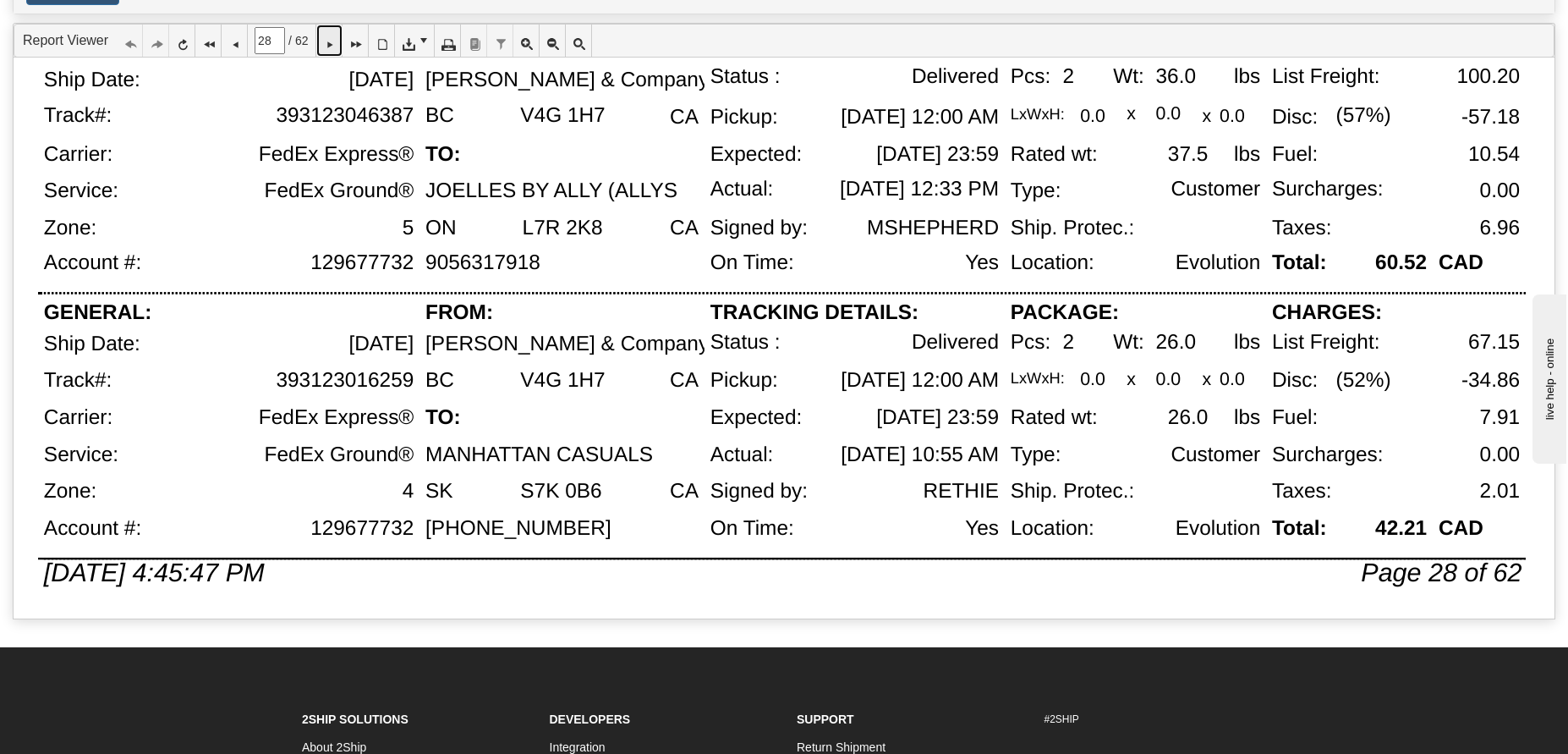
click at [335, 42] on icon at bounding box center [329, 40] width 12 height 12
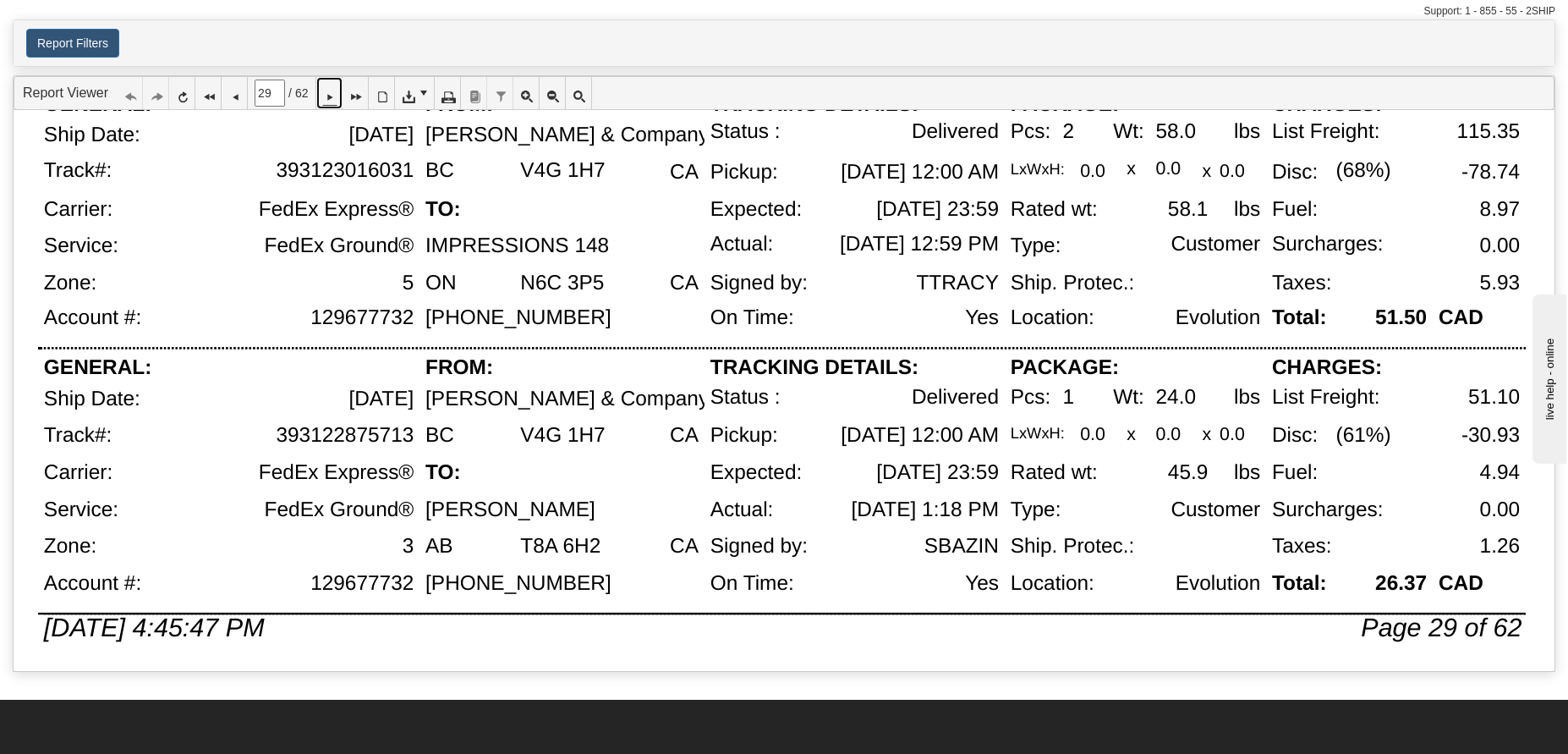
scroll to position [1146, 0]
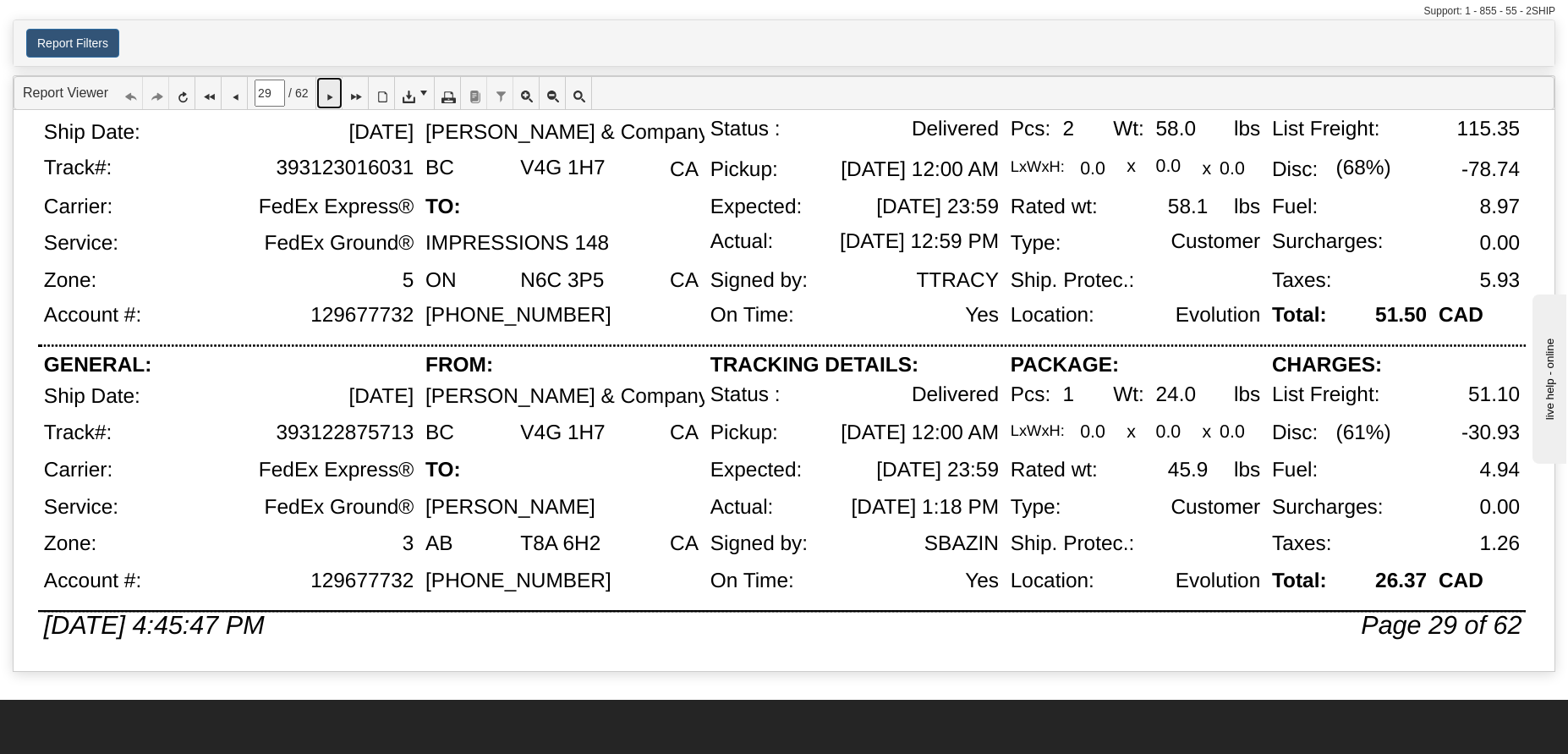
click at [335, 99] on icon at bounding box center [329, 92] width 12 height 12
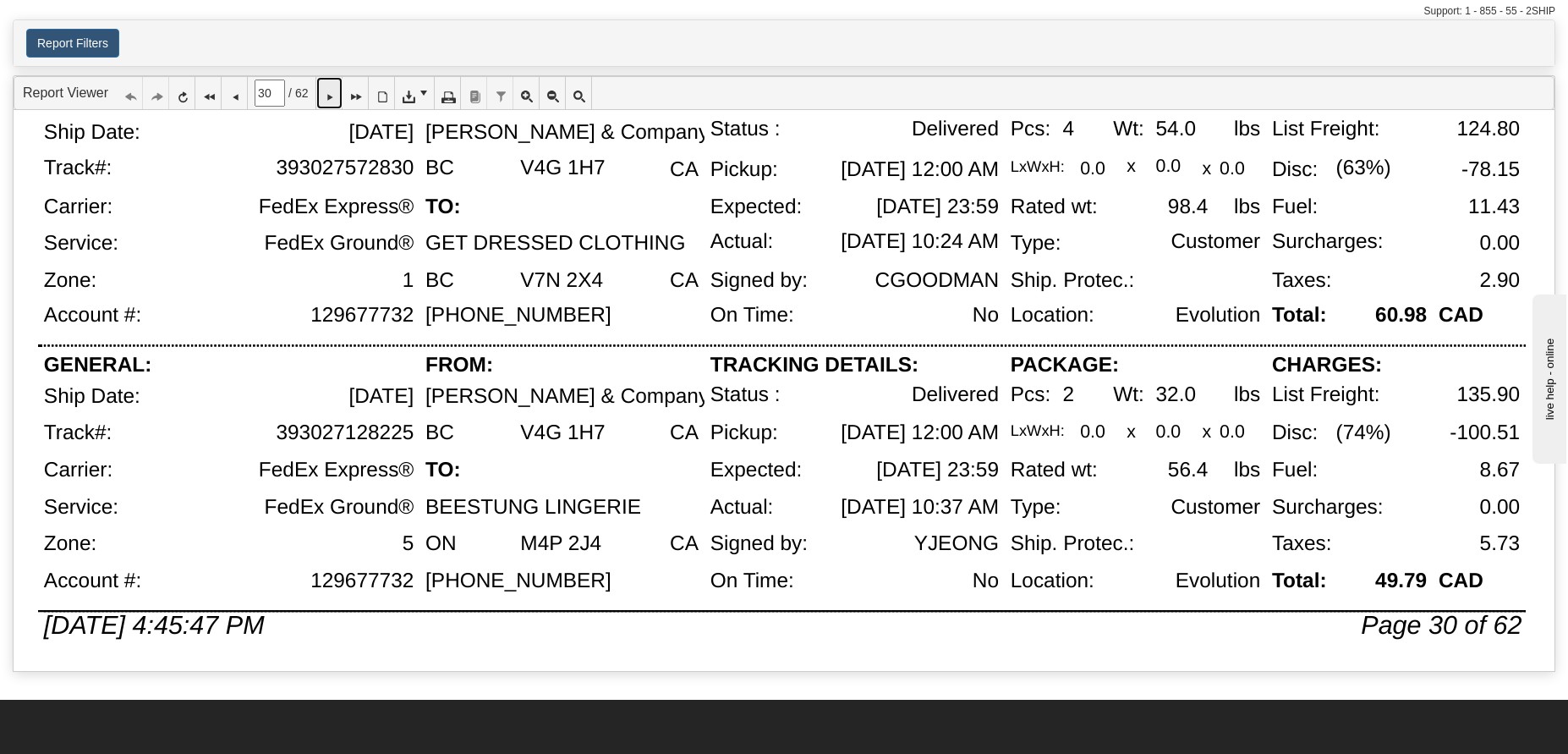
click at [335, 99] on icon at bounding box center [329, 92] width 12 height 12
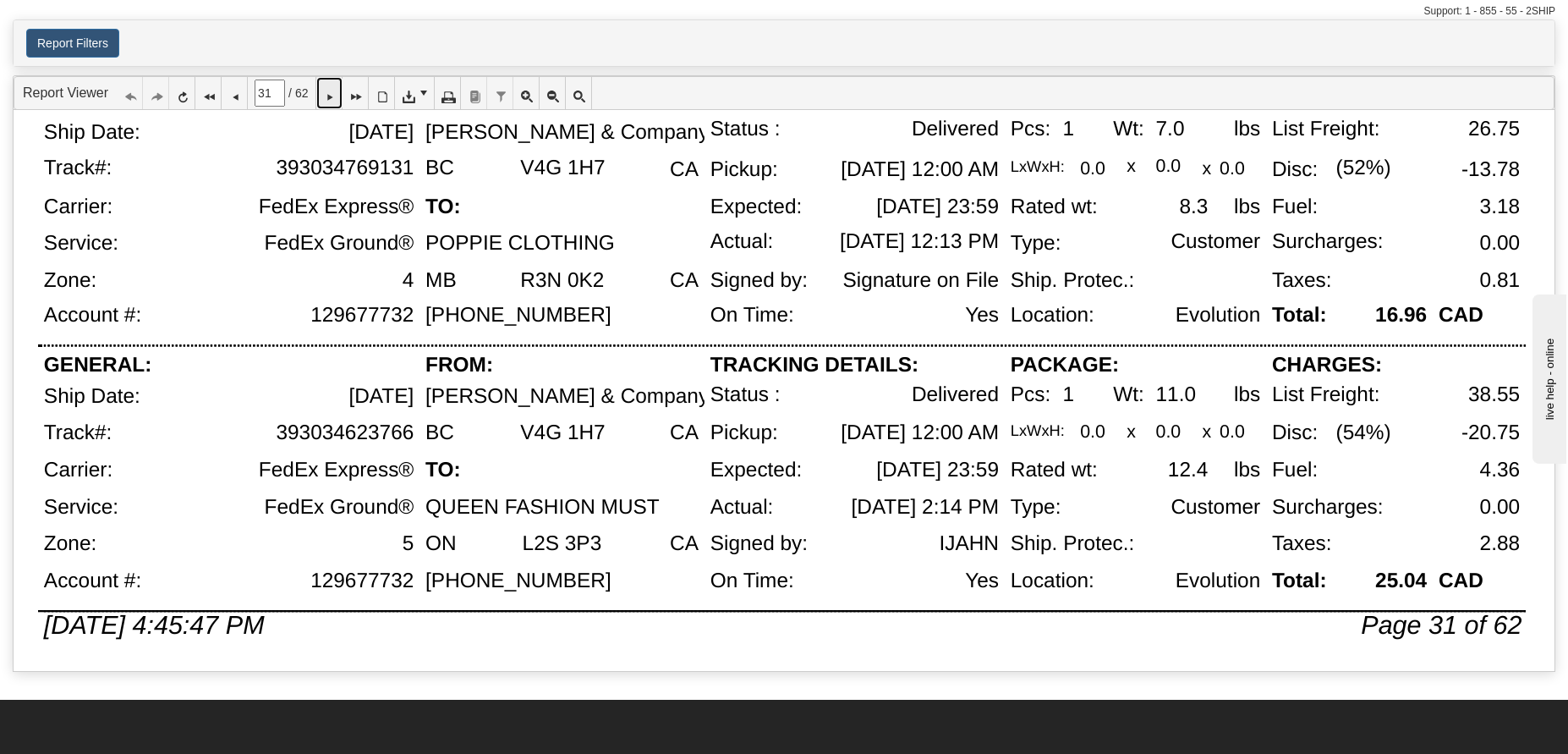
click at [333, 99] on icon at bounding box center [329, 92] width 12 height 12
click at [334, 99] on icon at bounding box center [329, 92] width 12 height 12
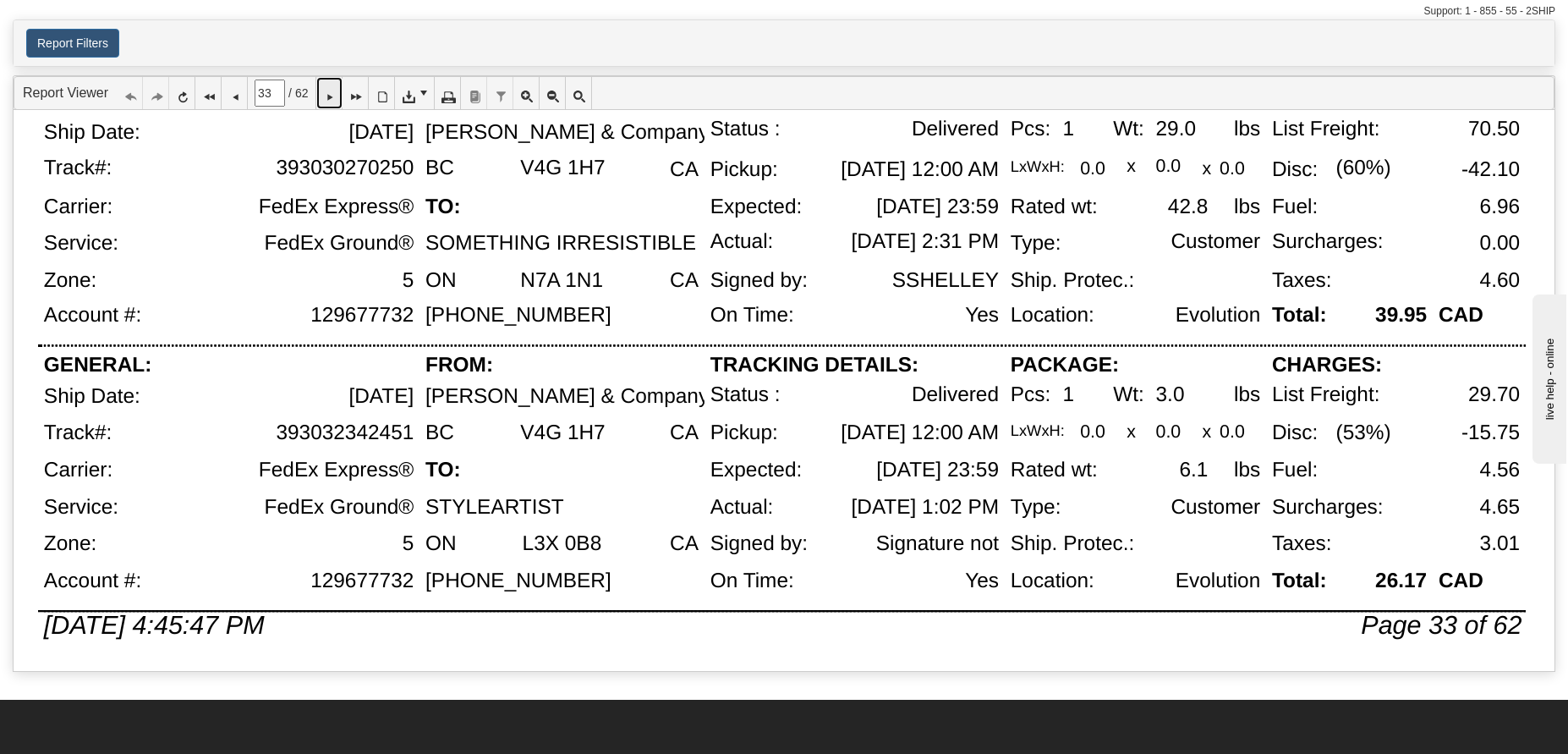
click at [335, 97] on icon at bounding box center [329, 92] width 12 height 12
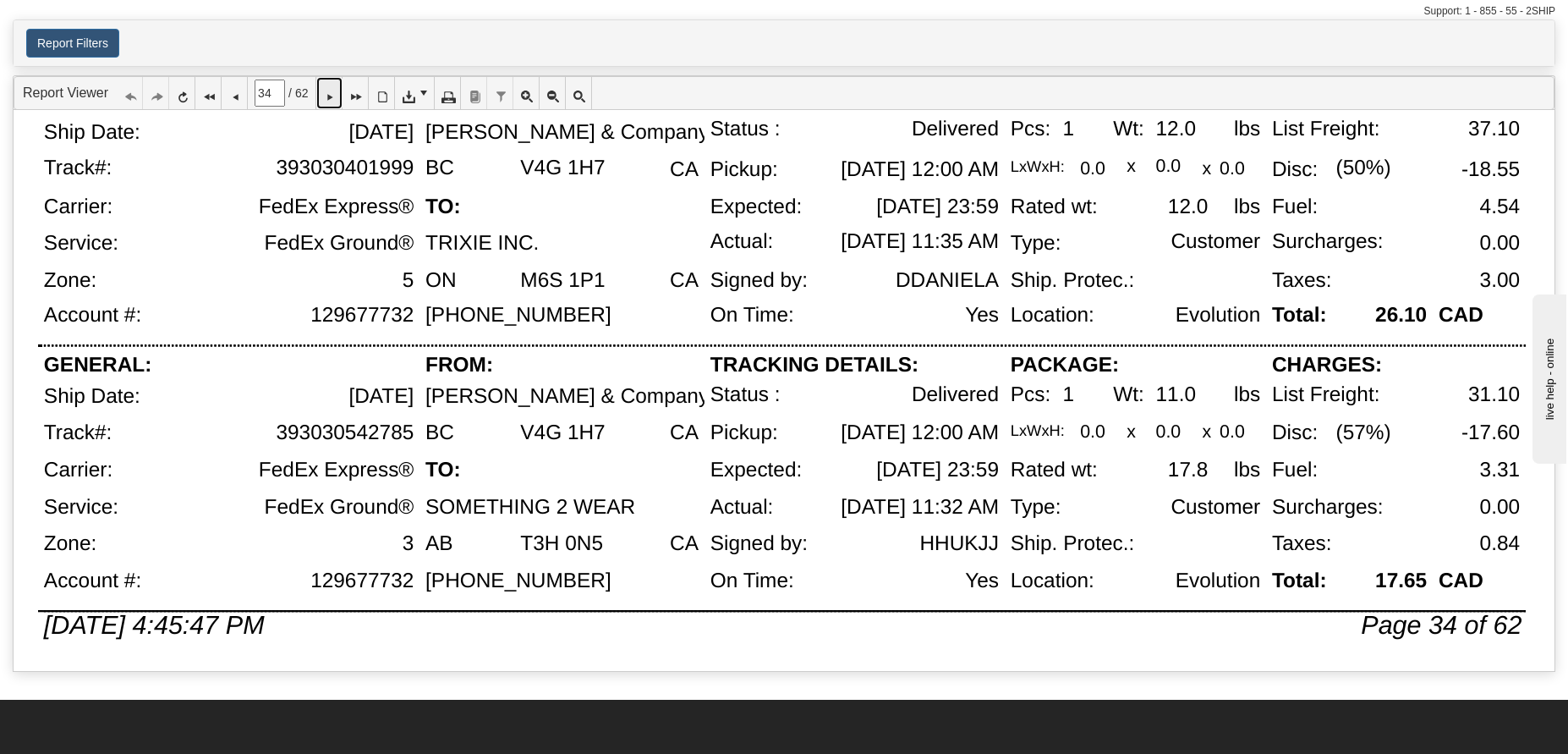
click at [335, 93] on icon at bounding box center [329, 92] width 12 height 12
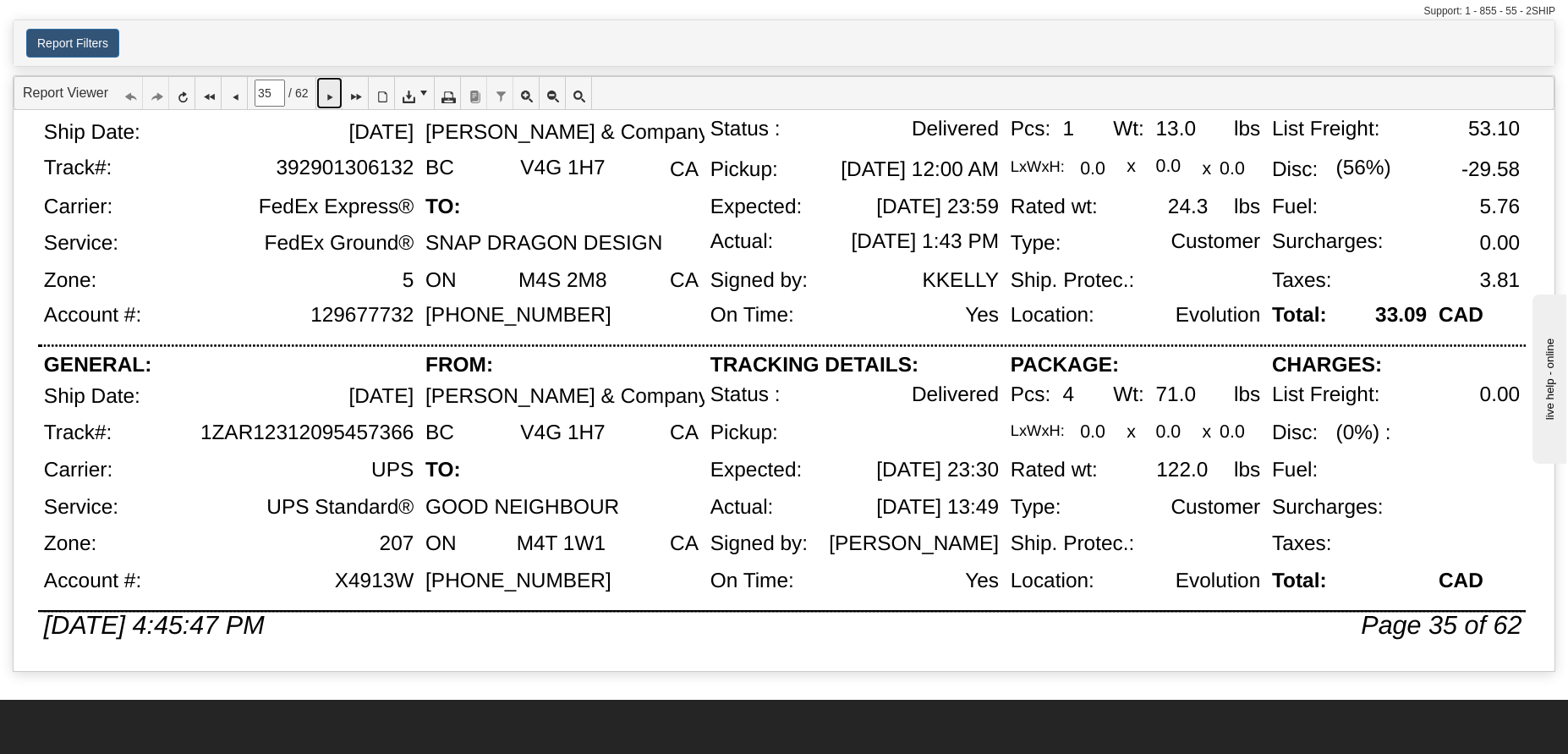
click at [335, 91] on icon at bounding box center [329, 92] width 12 height 12
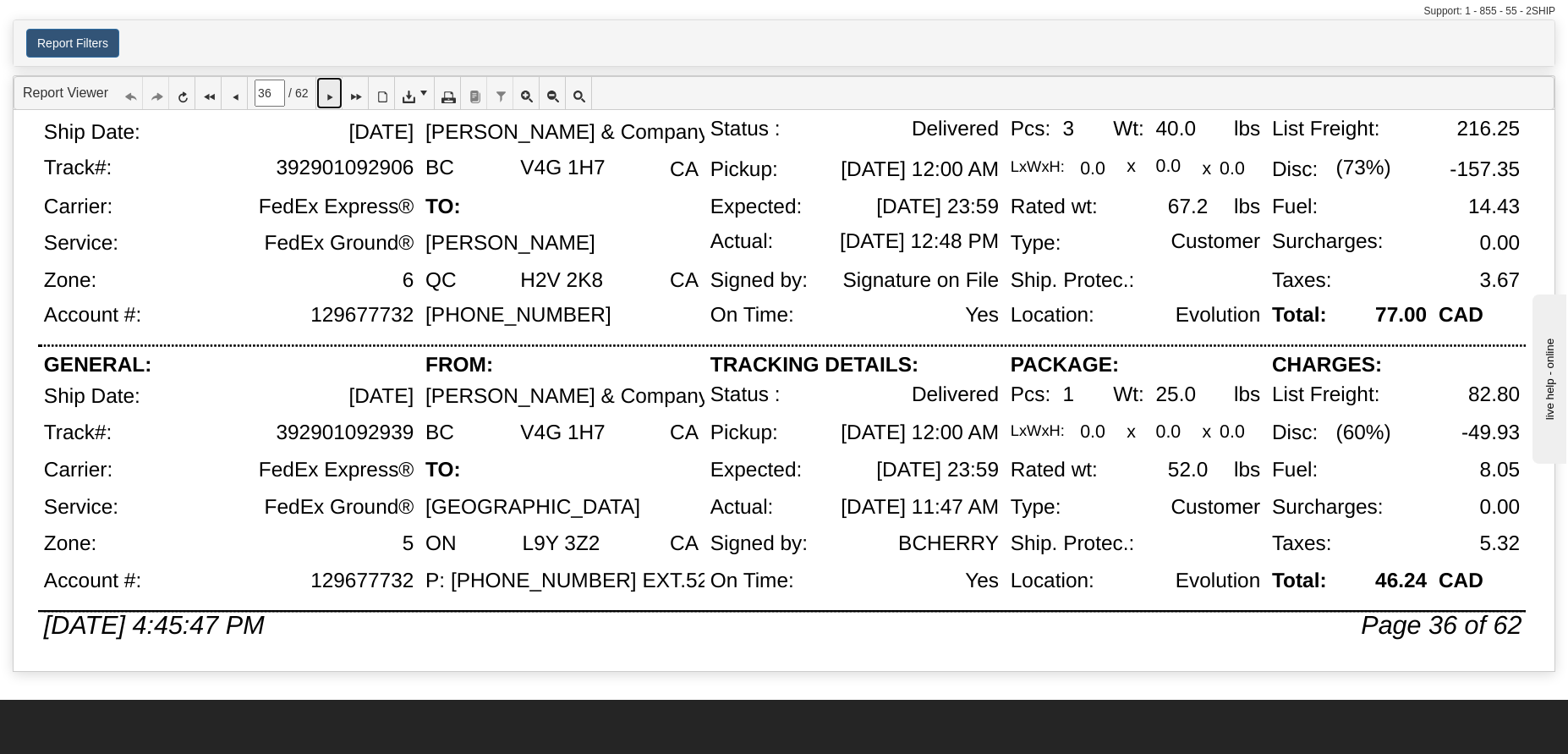
click at [329, 86] on link at bounding box center [329, 92] width 26 height 32
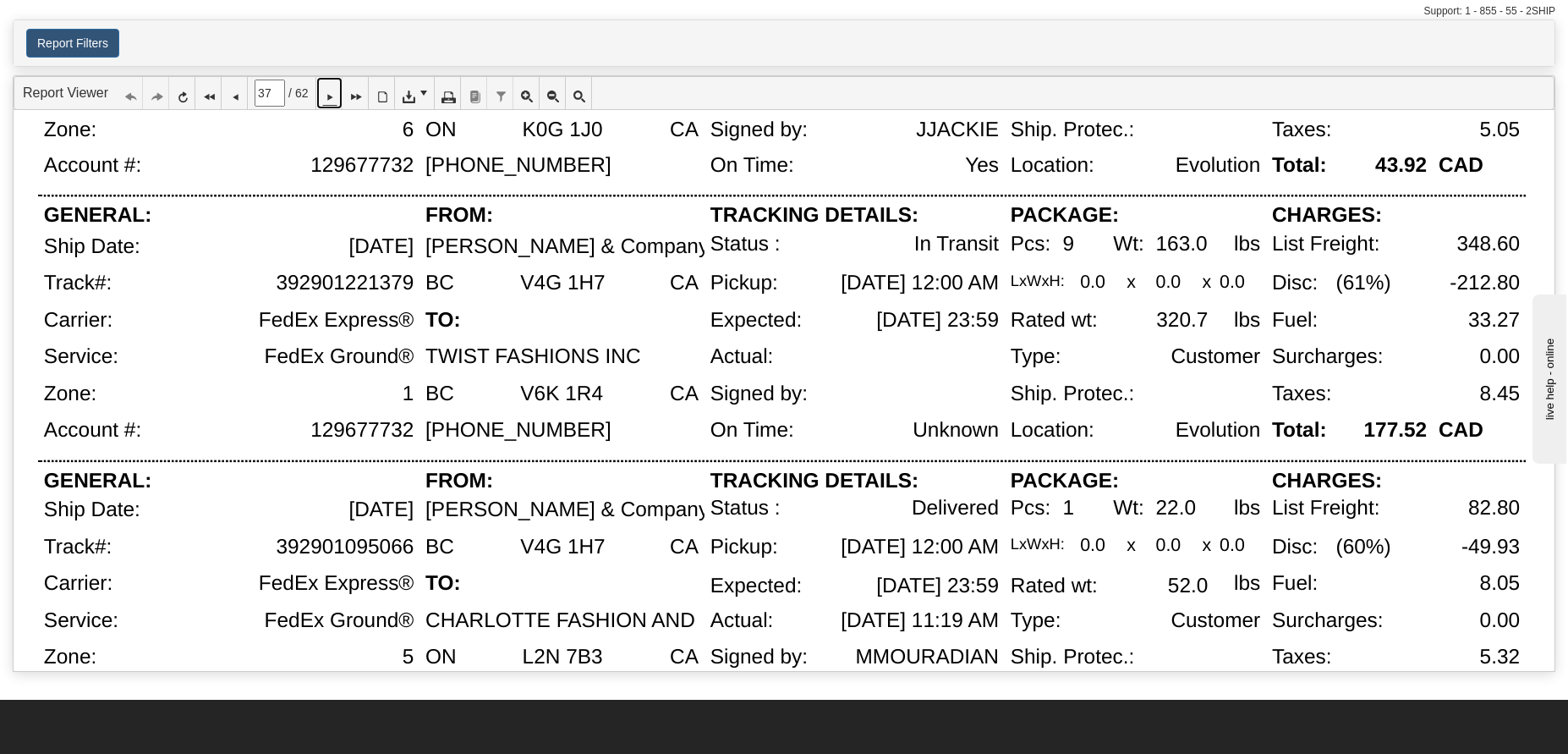
scroll to position [220, 0]
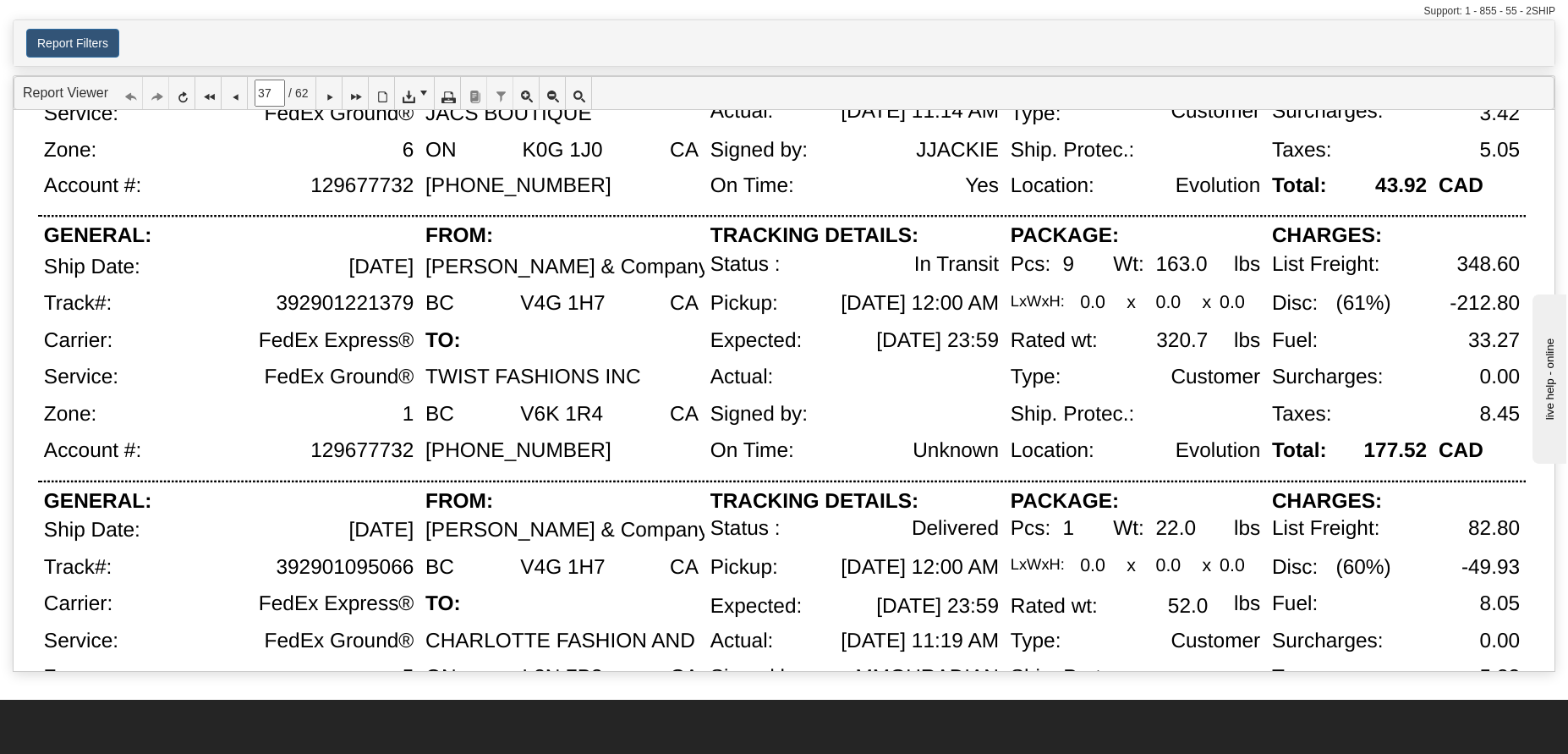
click at [548, 333] on div "TO:" at bounding box center [562, 347] width 285 height 37
click at [409, 301] on div "392901221379" at bounding box center [272, 310] width 294 height 37
copy div "392901221379"
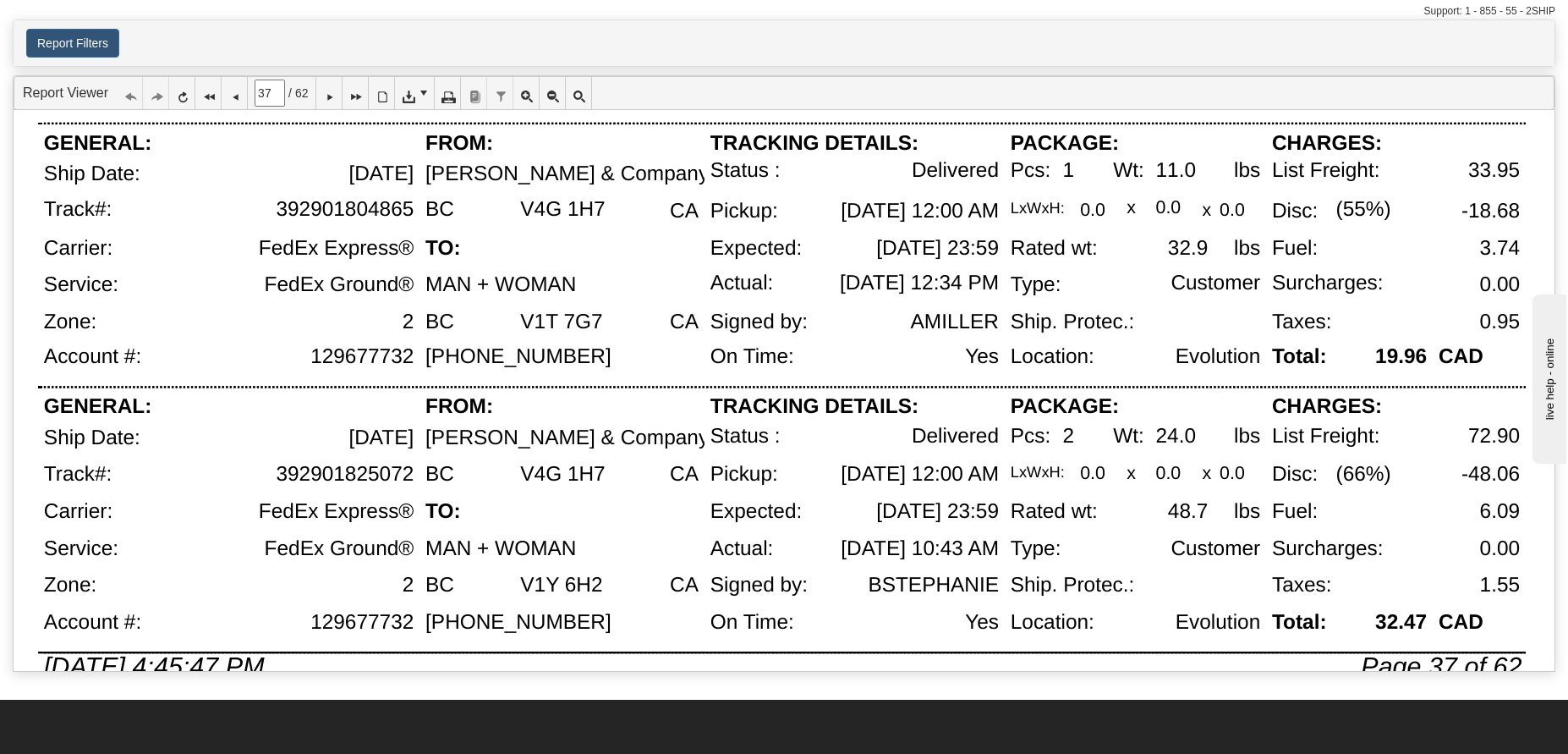
scroll to position [1146, 0]
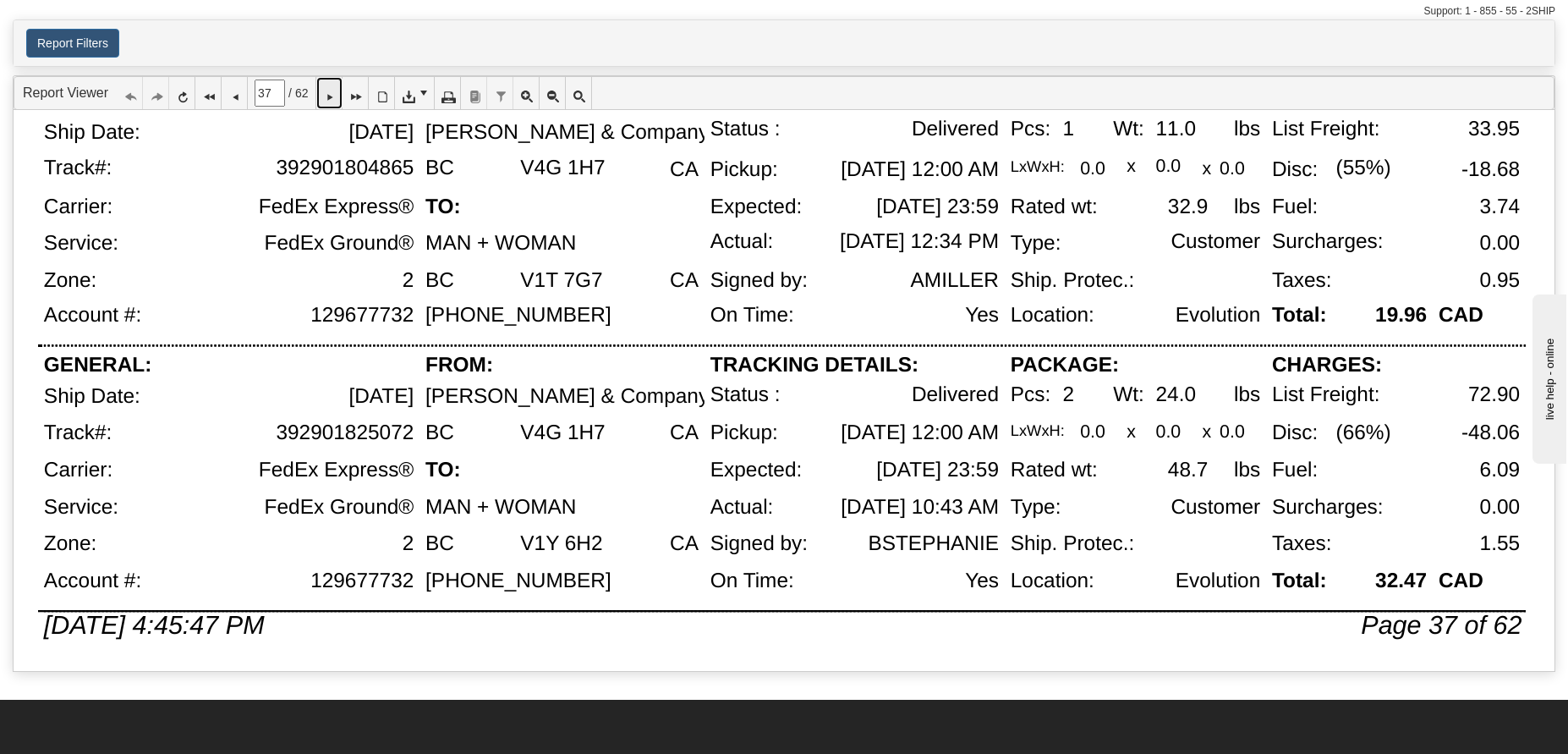
click at [335, 92] on icon at bounding box center [329, 92] width 12 height 12
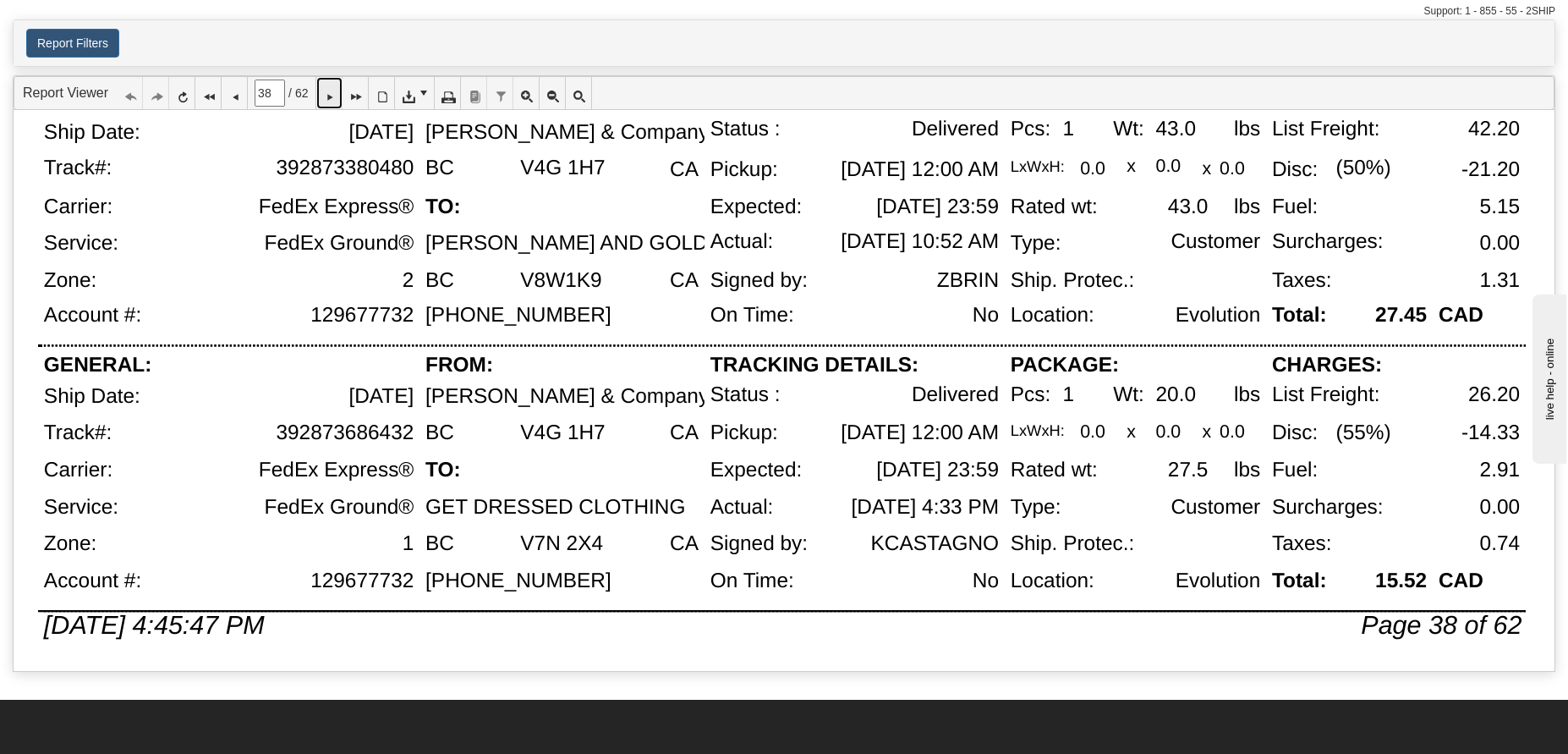
click at [335, 93] on icon at bounding box center [329, 92] width 12 height 12
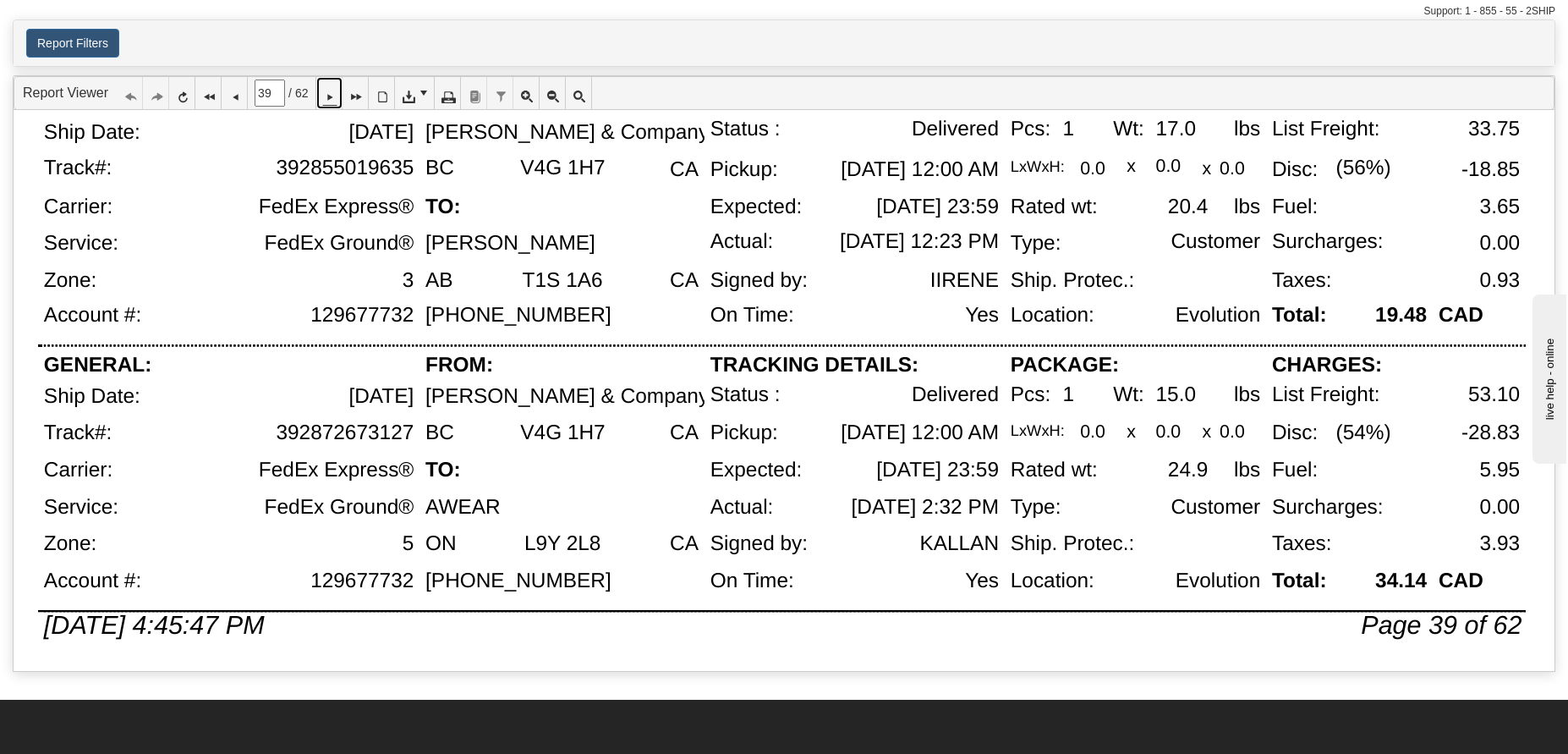
scroll to position [1142, 0]
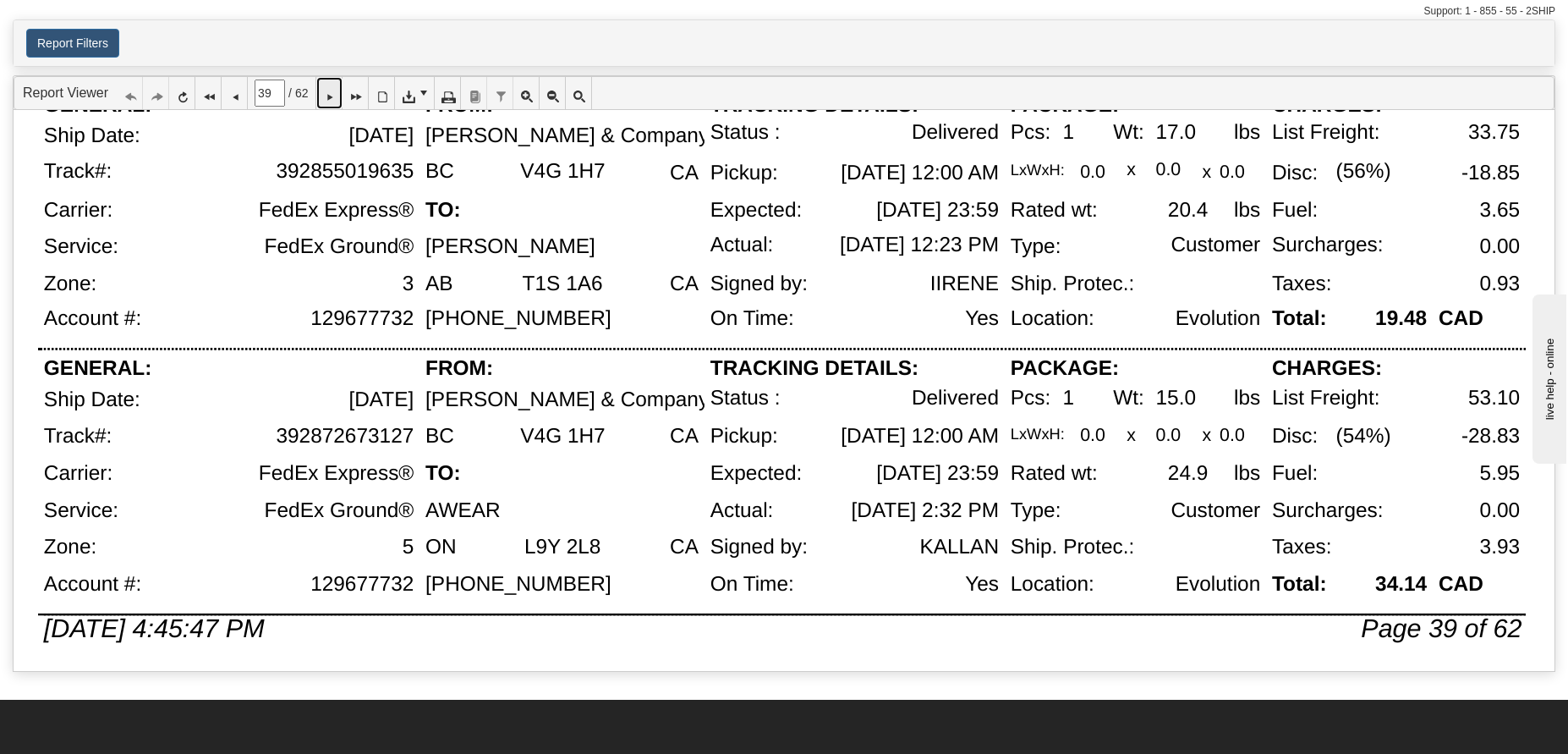
click at [335, 99] on icon at bounding box center [329, 92] width 12 height 12
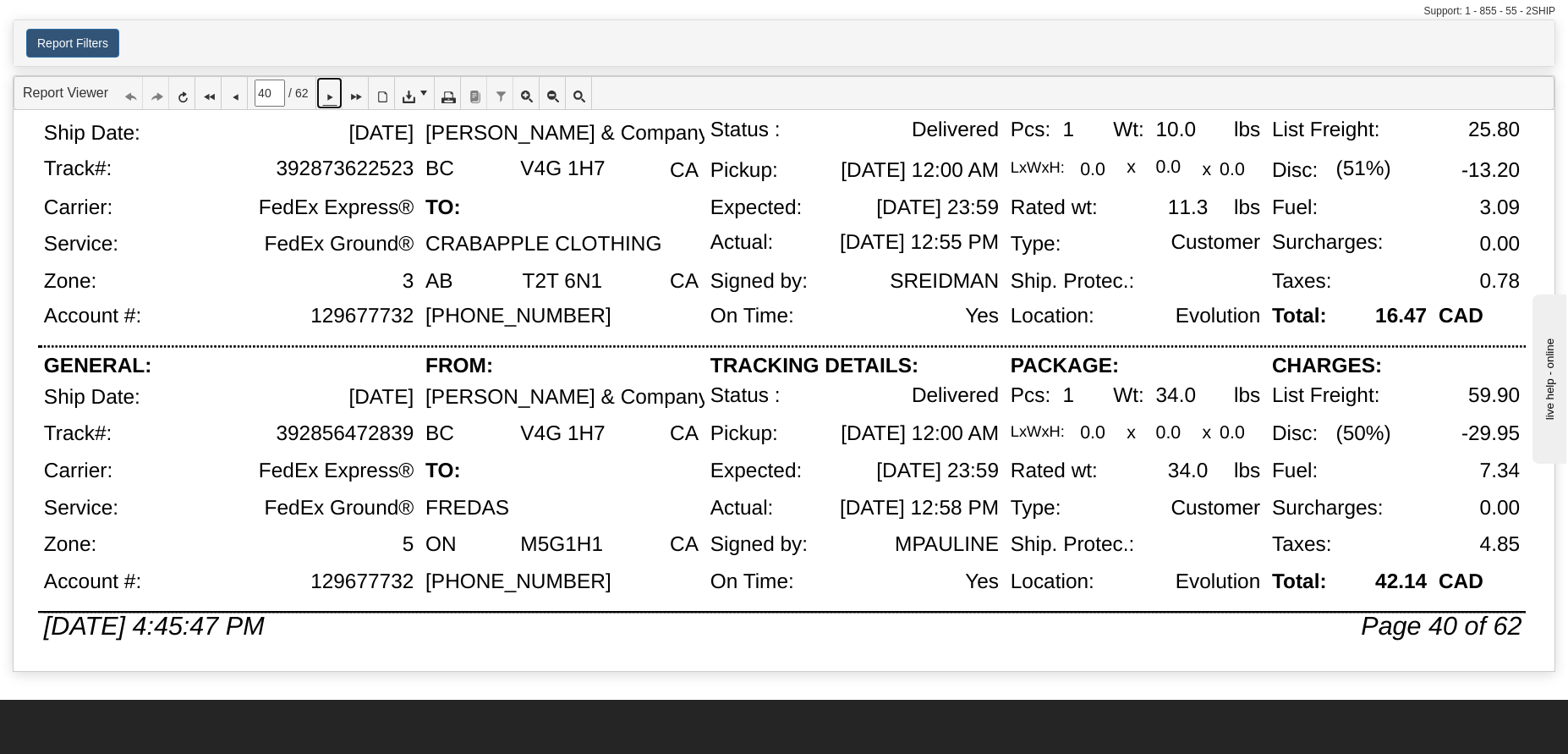
scroll to position [1146, 0]
click at [335, 97] on icon at bounding box center [329, 92] width 12 height 12
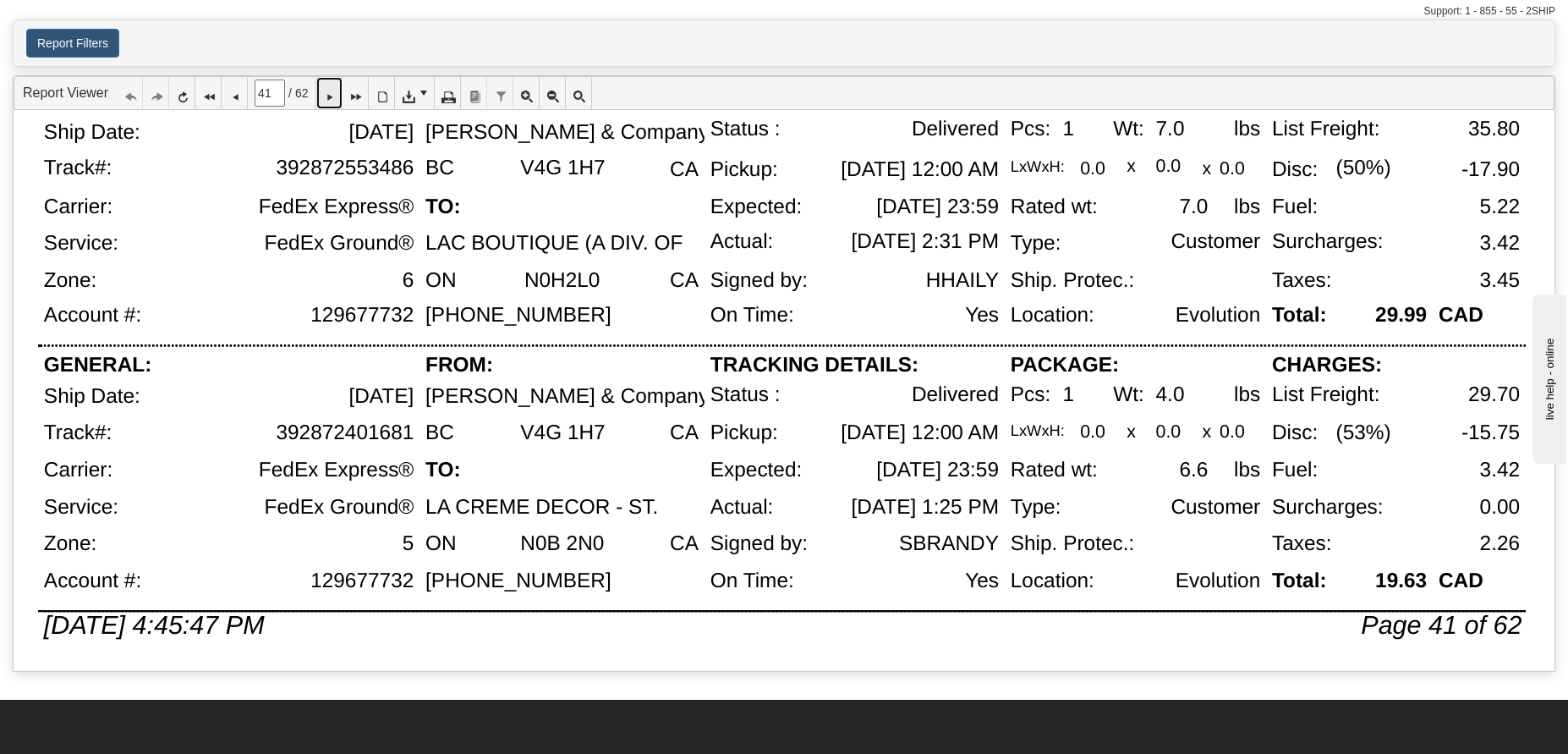
click at [334, 88] on icon at bounding box center [329, 92] width 12 height 12
click at [335, 99] on icon at bounding box center [329, 92] width 12 height 12
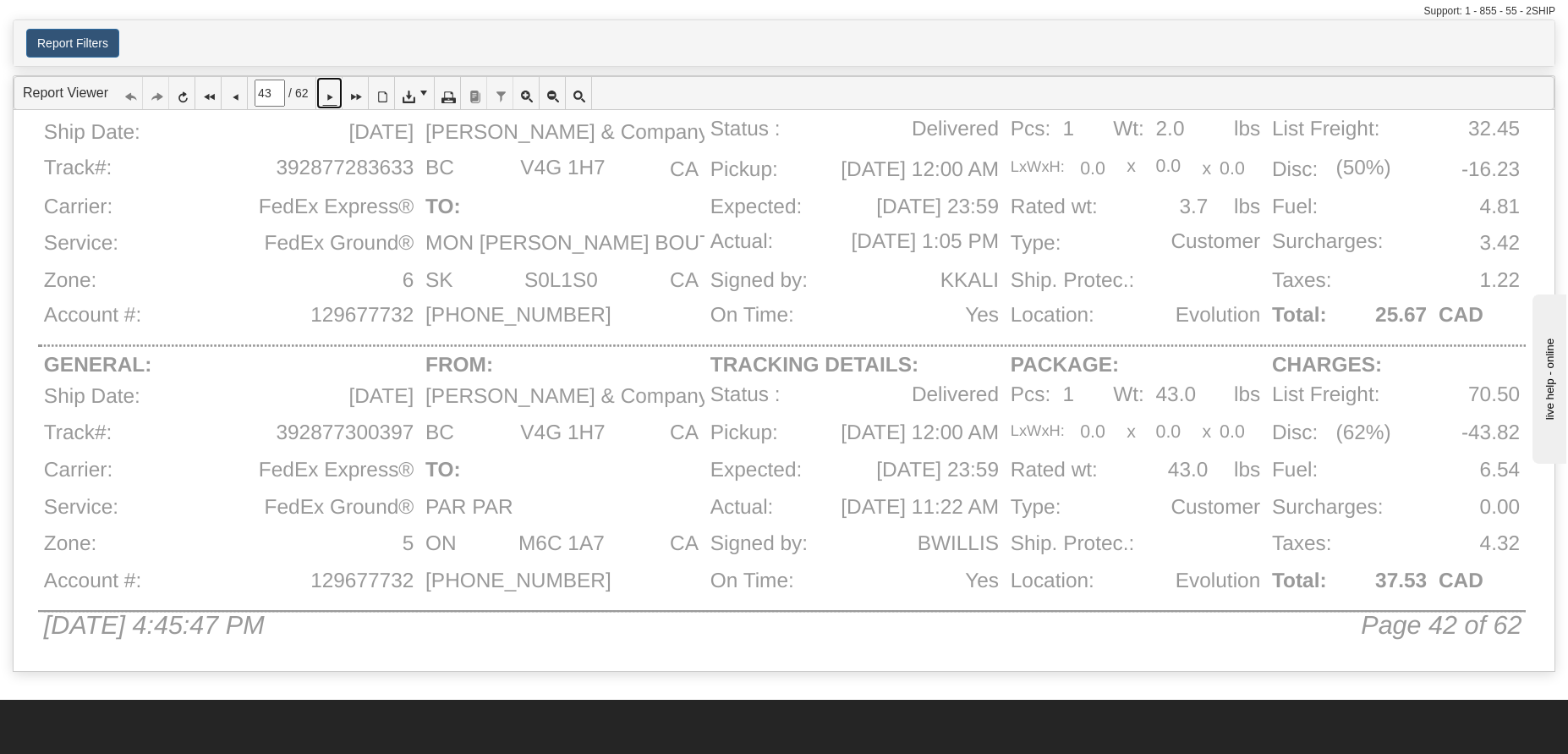
scroll to position [0, 0]
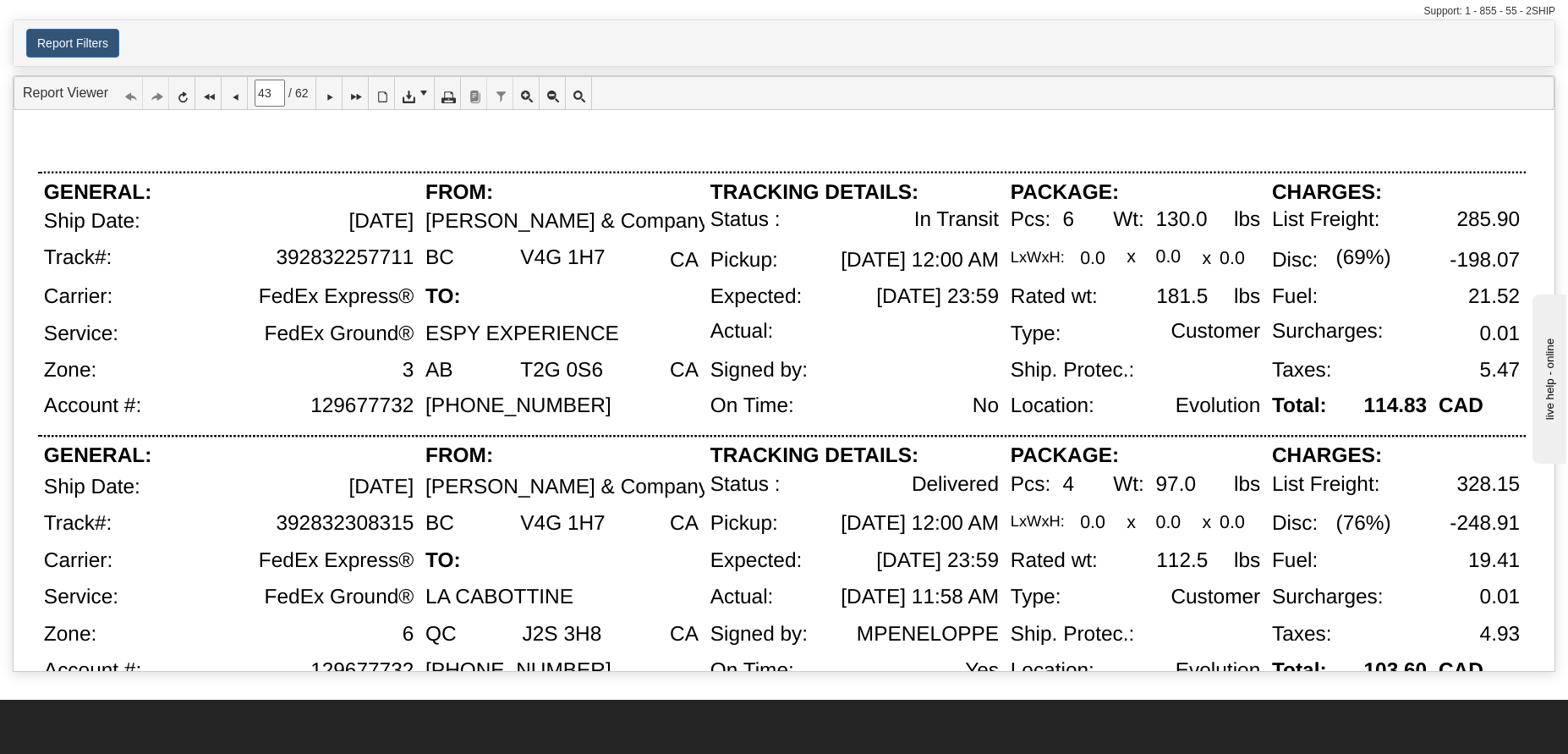
click at [417, 272] on div "392832257711" at bounding box center [272, 266] width 294 height 39
drag, startPoint x: 414, startPoint y: 266, endPoint x: 257, endPoint y: 265, distance: 157.0
click at [257, 265] on div "392832257711" at bounding box center [272, 266] width 294 height 39
copy div "392832257711"
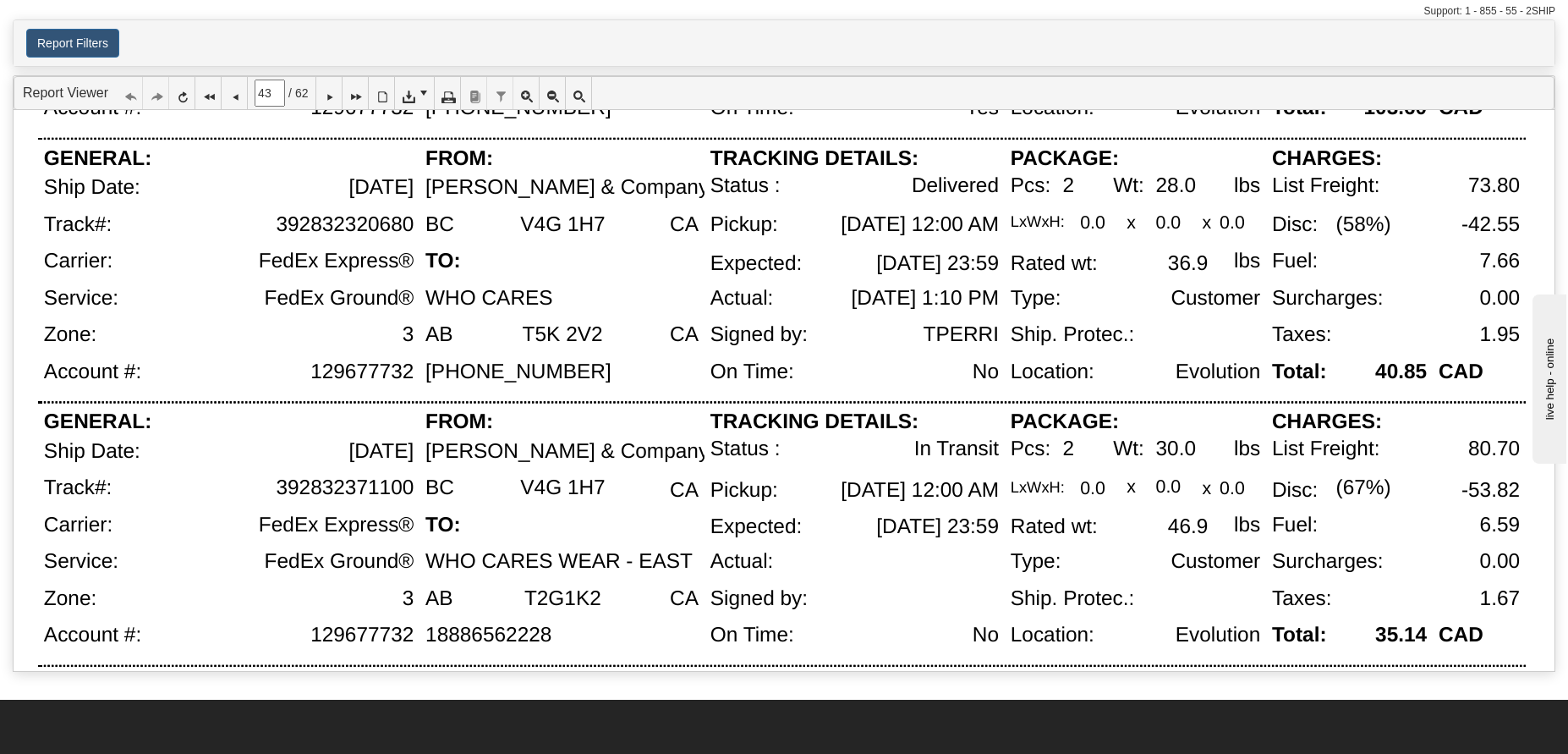
scroll to position [564, 0]
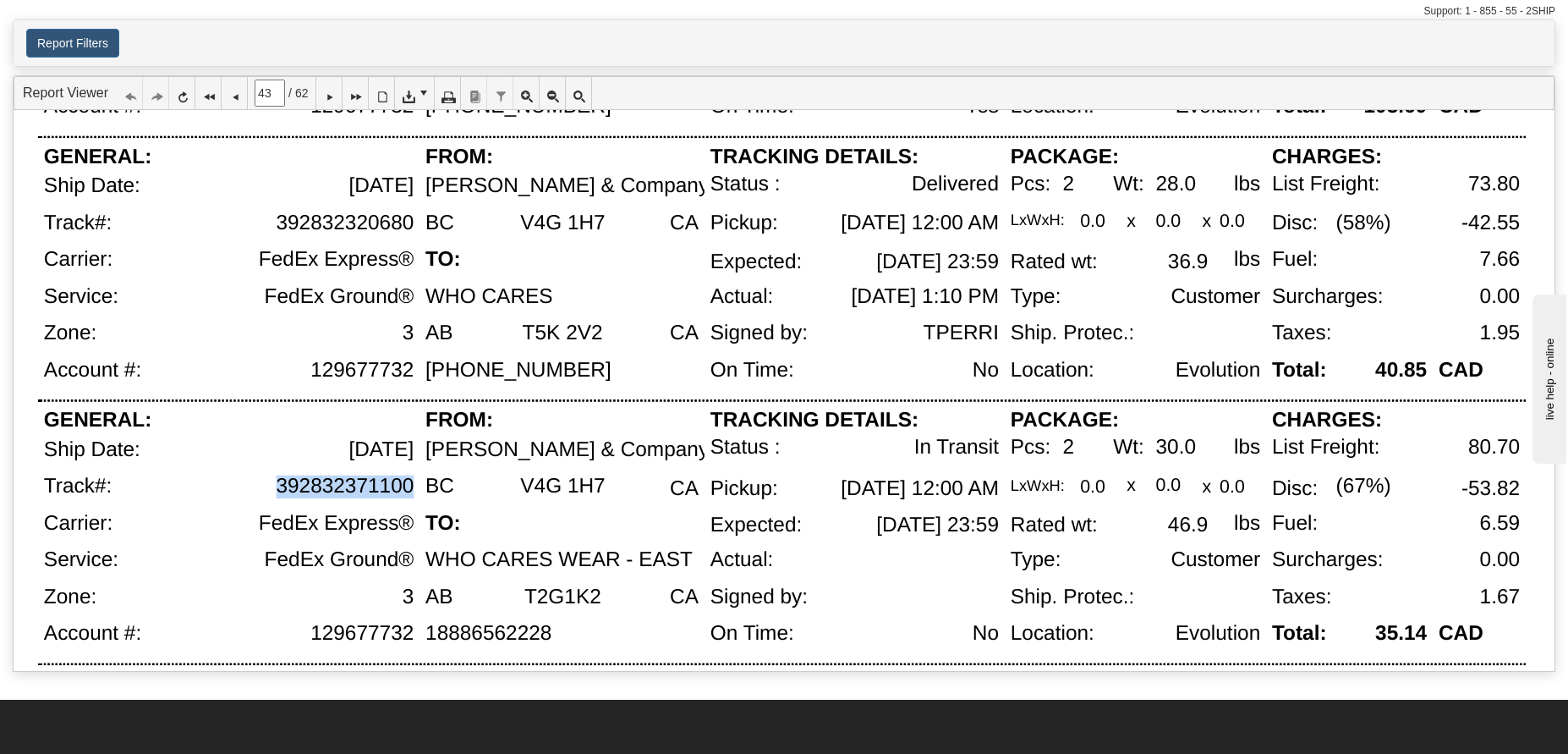
drag, startPoint x: 279, startPoint y: 486, endPoint x: 413, endPoint y: 486, distance: 134.0
click at [413, 486] on div "392832371100" at bounding box center [344, 485] width 138 height 23
copy div "392832371100"
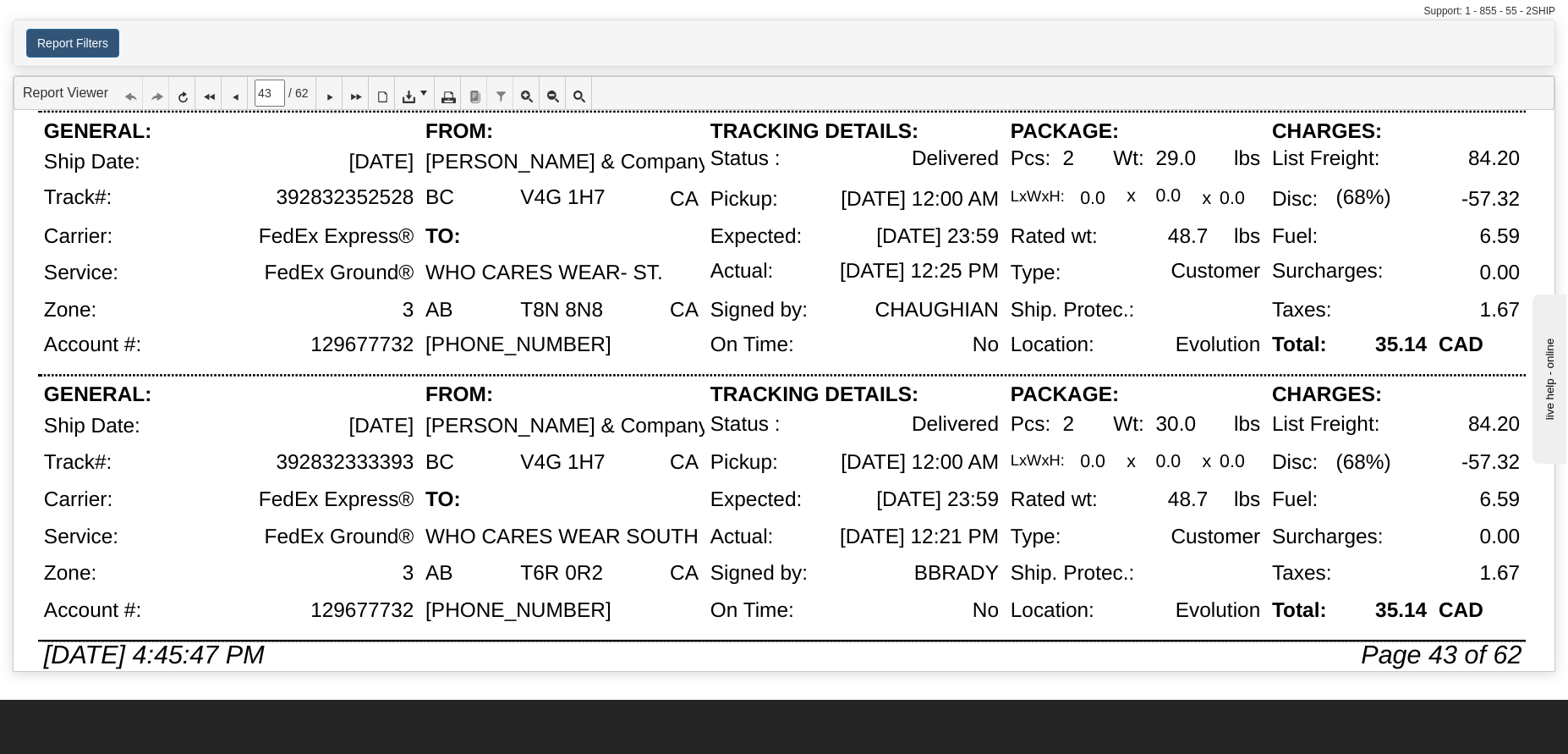
scroll to position [1146, 0]
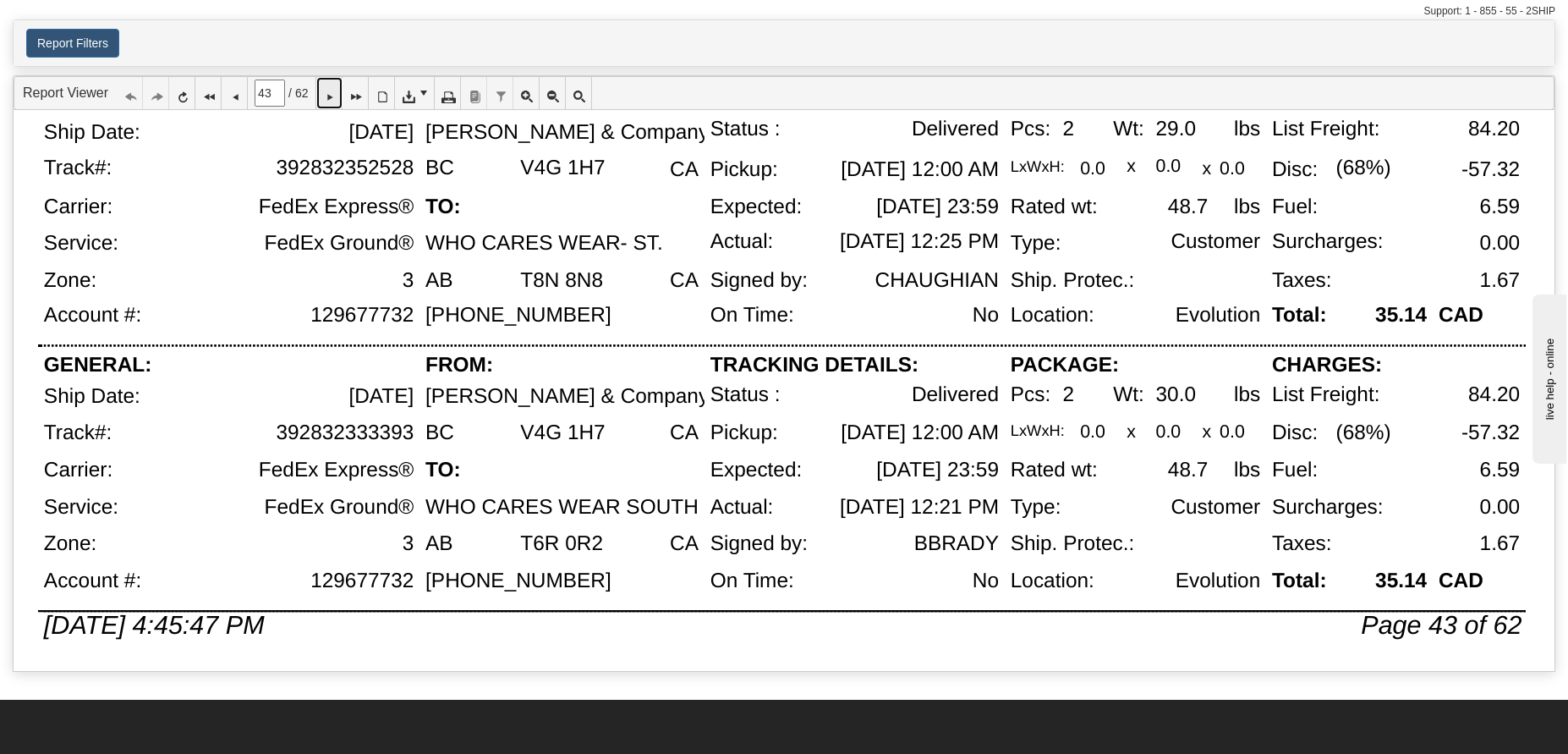
click at [335, 97] on icon at bounding box center [329, 92] width 12 height 12
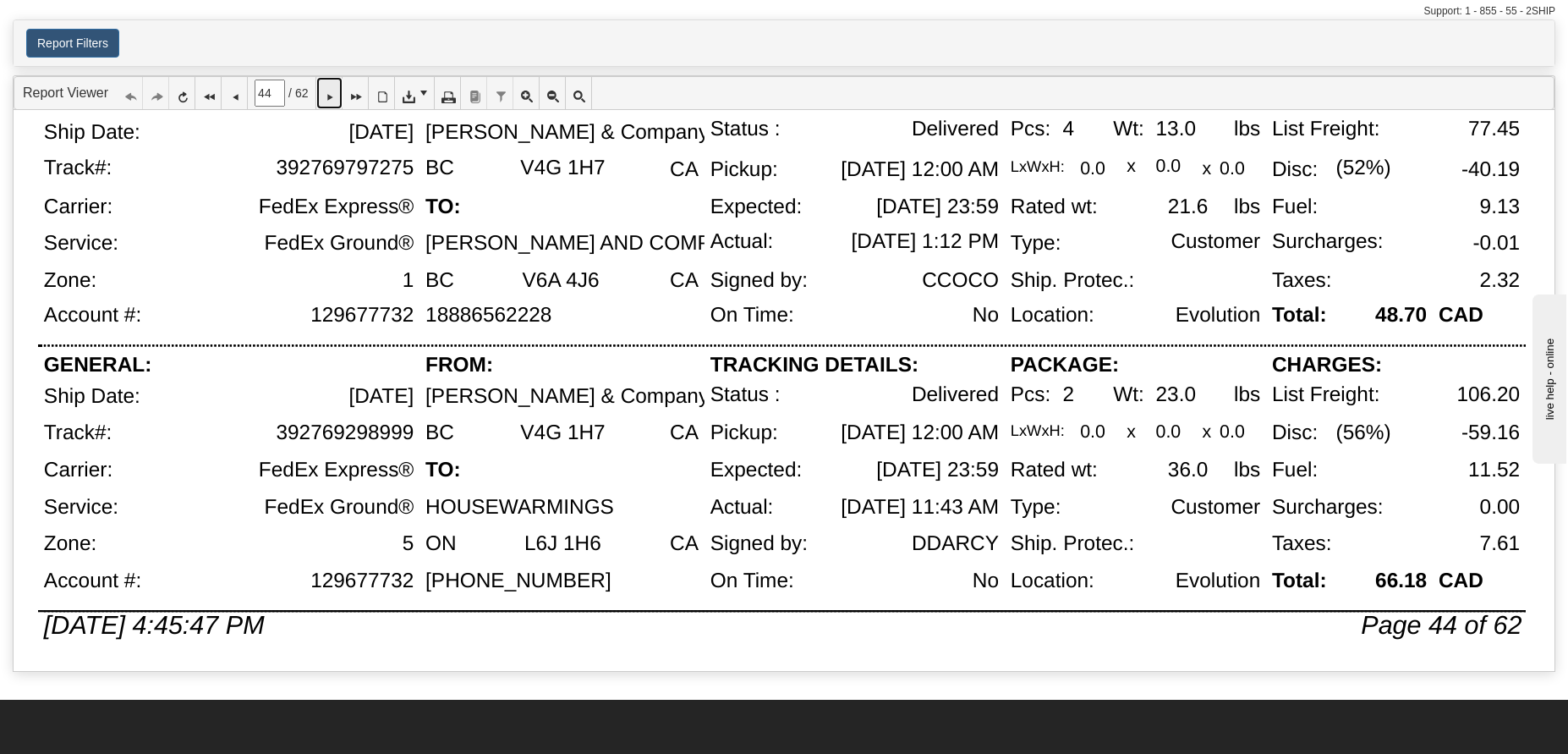
click at [335, 96] on icon at bounding box center [329, 92] width 12 height 12
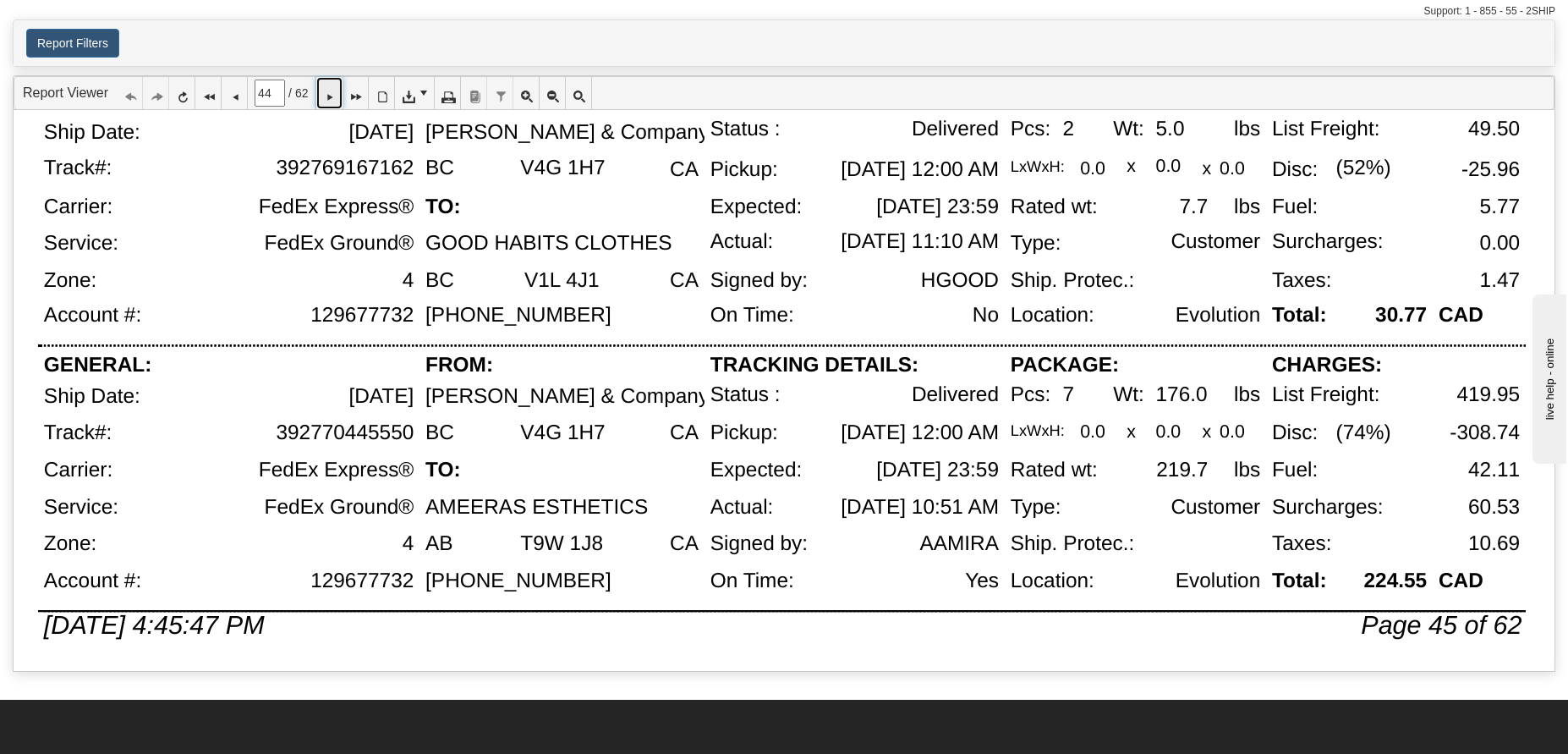
type input "45"
